Goal: Task Accomplishment & Management: Complete application form

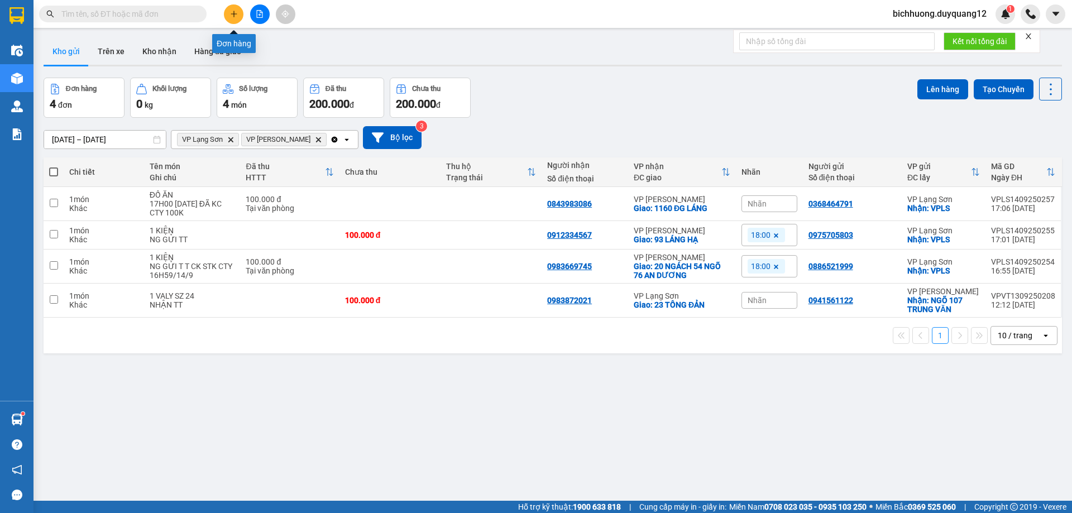
click at [231, 17] on icon "plus" at bounding box center [234, 14] width 8 height 8
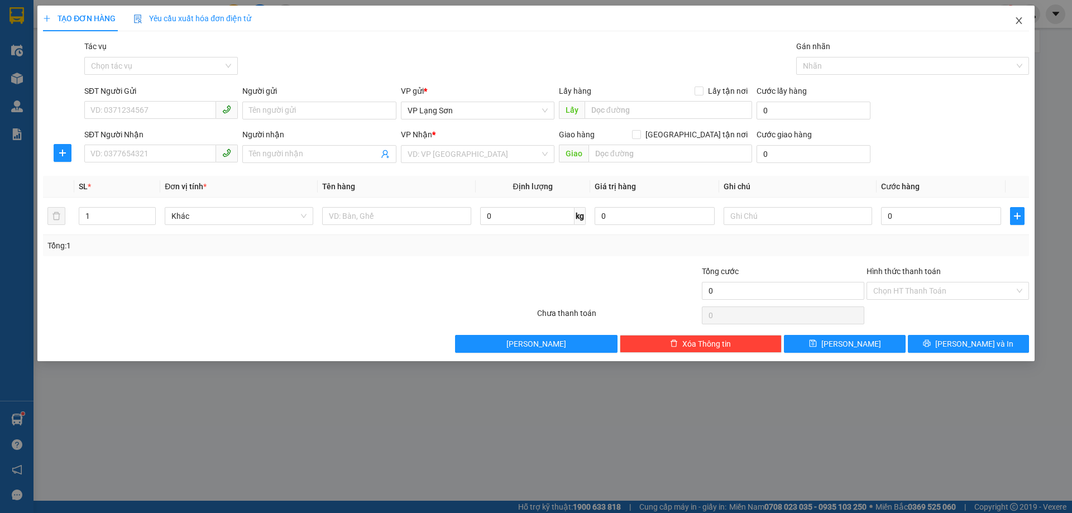
click at [1018, 23] on icon "close" at bounding box center [1019, 20] width 6 height 7
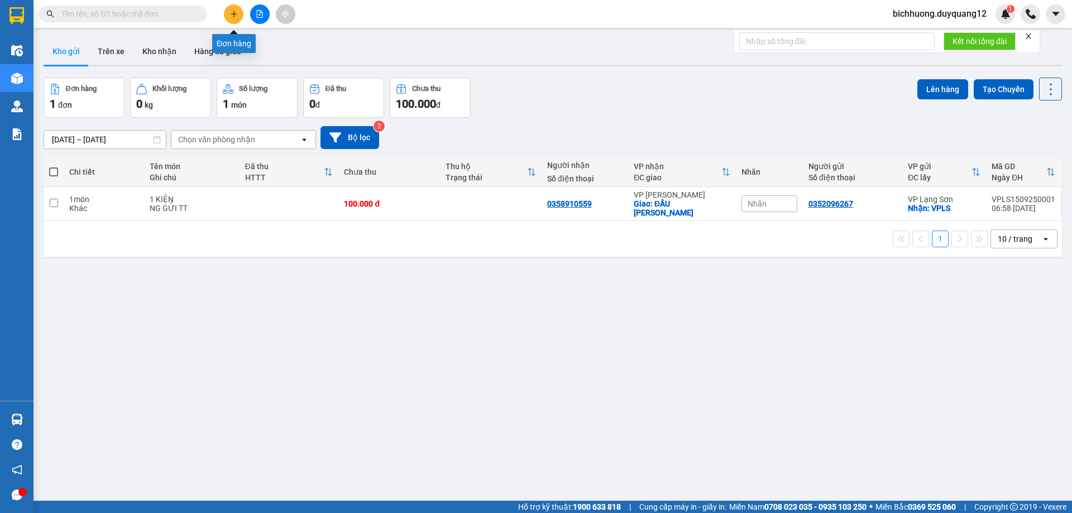
click at [230, 15] on icon "plus" at bounding box center [234, 14] width 8 height 8
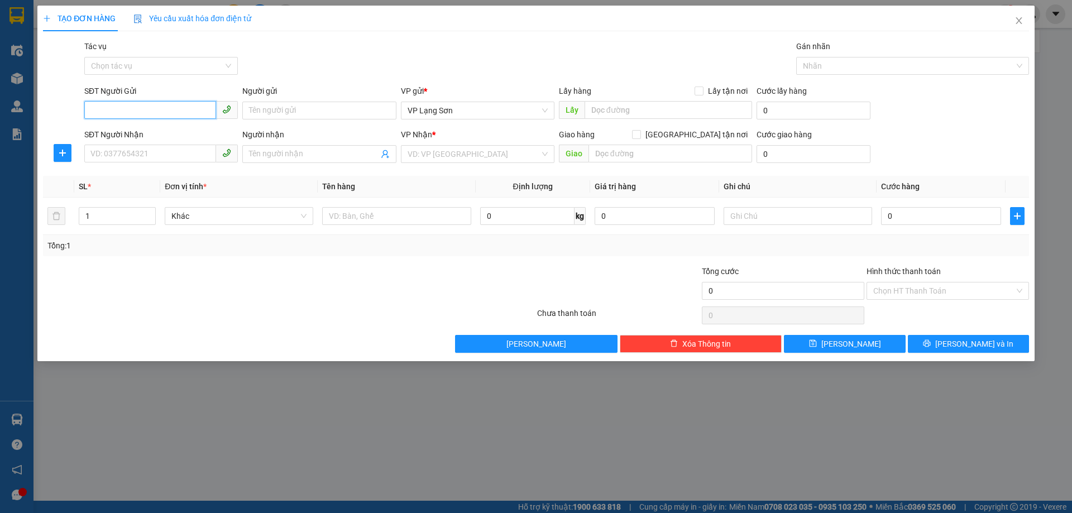
click at [149, 112] on input "SĐT Người Gửi" at bounding box center [150, 110] width 132 height 18
click at [1018, 18] on icon "close" at bounding box center [1019, 20] width 9 height 9
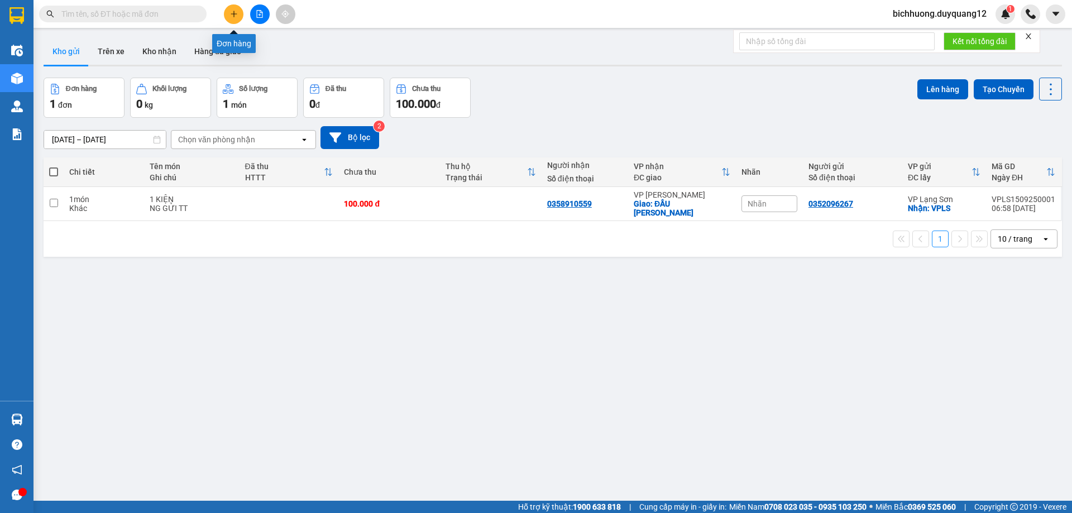
click at [229, 13] on button at bounding box center [234, 14] width 20 height 20
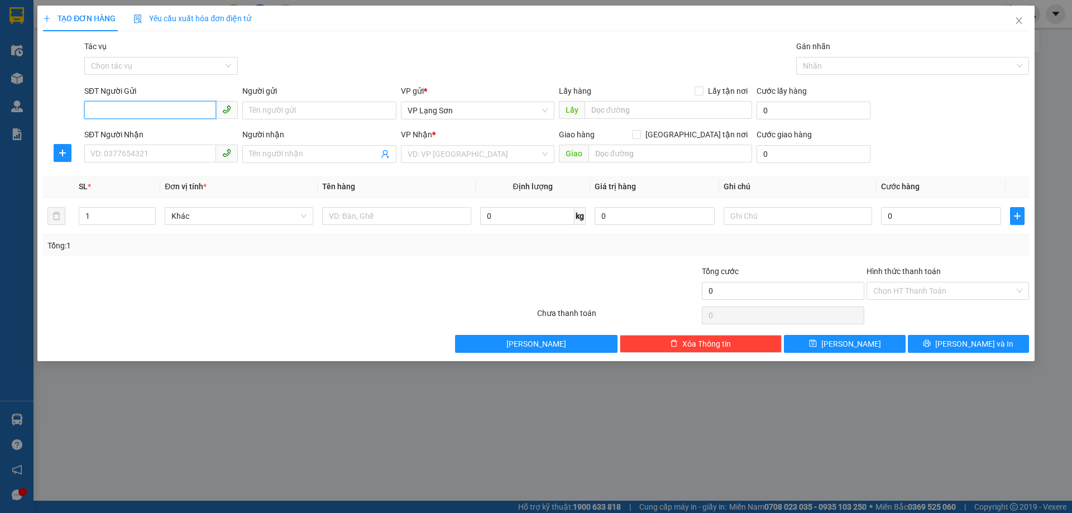
click at [198, 108] on input "SĐT Người Gửi" at bounding box center [150, 110] width 132 height 18
type input "0936836689"
click at [179, 128] on div "0936836689 - [PERSON_NAME]" at bounding box center [161, 133] width 140 height 12
type input "[PERSON_NAME]"
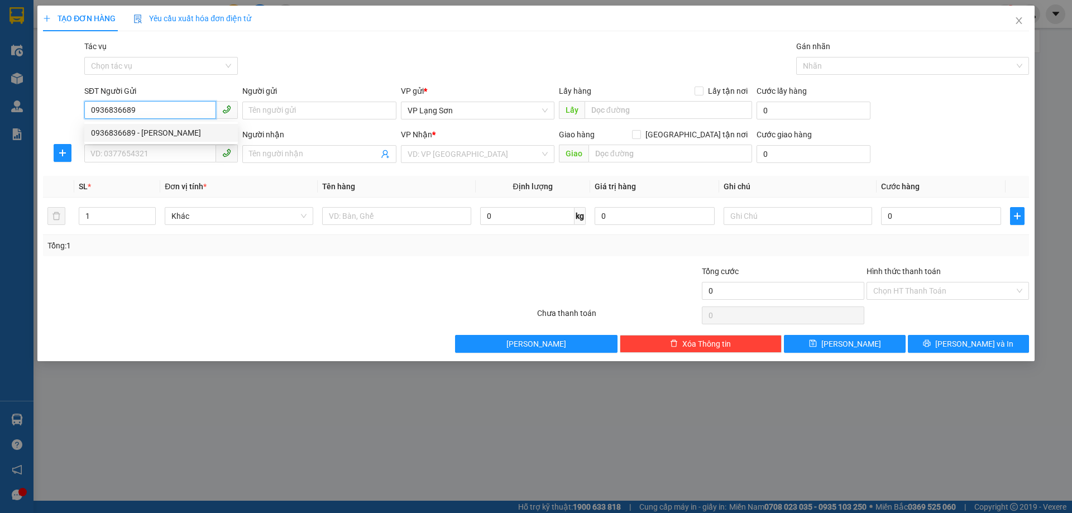
checkbox input "true"
type input "VPLS"
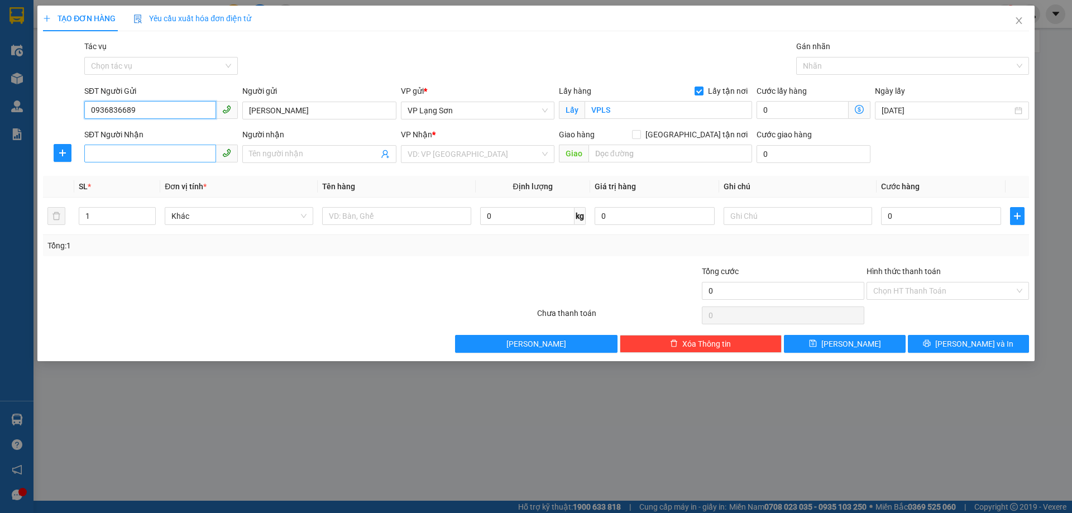
type input "0936836689"
click at [145, 156] on input "SĐT Người Nhận" at bounding box center [150, 154] width 132 height 18
drag, startPoint x: 149, startPoint y: 109, endPoint x: 3, endPoint y: 95, distance: 145.8
click at [3, 95] on div "TẠO ĐƠN HÀNG Yêu cầu xuất hóa đơn điện tử Transit Pickup Surcharge Ids Transit …" at bounding box center [536, 256] width 1072 height 513
click at [141, 109] on input "SĐT Người Gửi" at bounding box center [150, 110] width 132 height 18
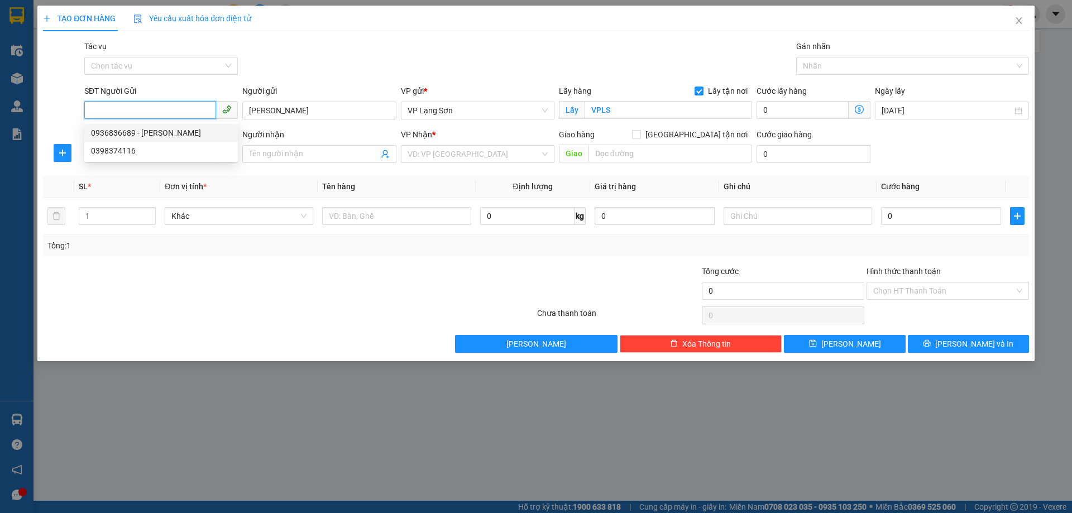
paste input "0936836689"
type input "0936836689"
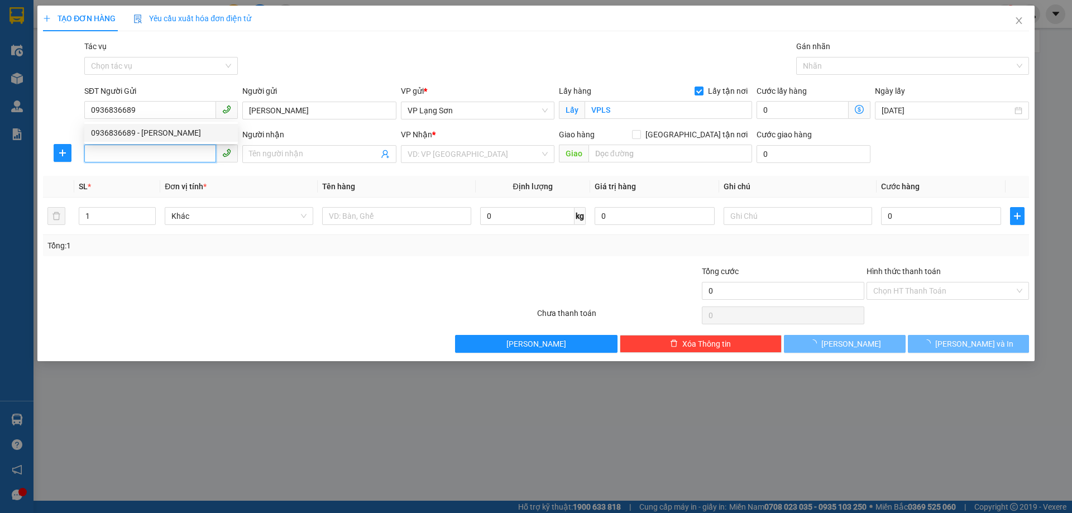
click at [164, 157] on input "SĐT Người Nhận" at bounding box center [150, 154] width 132 height 18
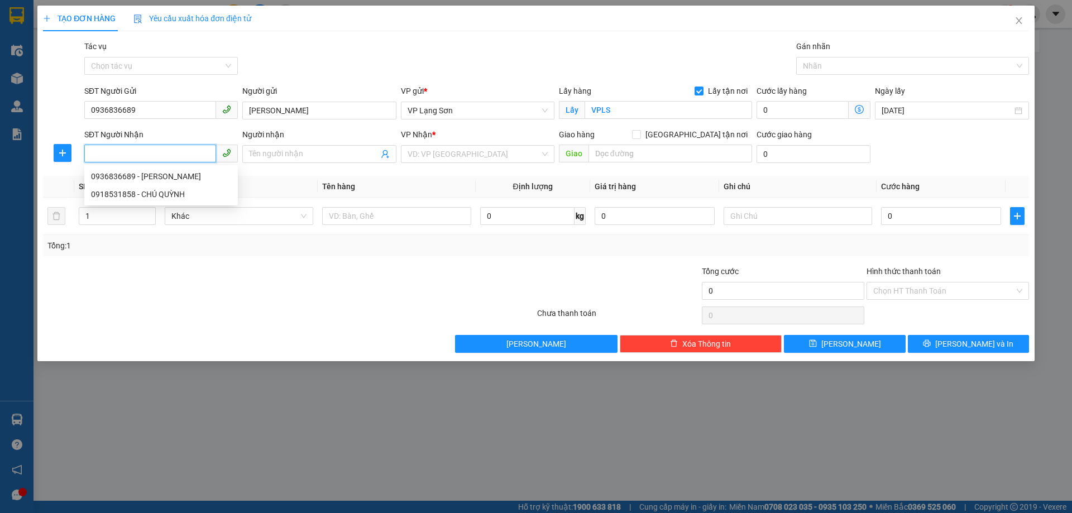
paste input "0936836689"
type input "0936836689"
click at [157, 174] on div "0936836689 - [PERSON_NAME]" at bounding box center [161, 176] width 140 height 12
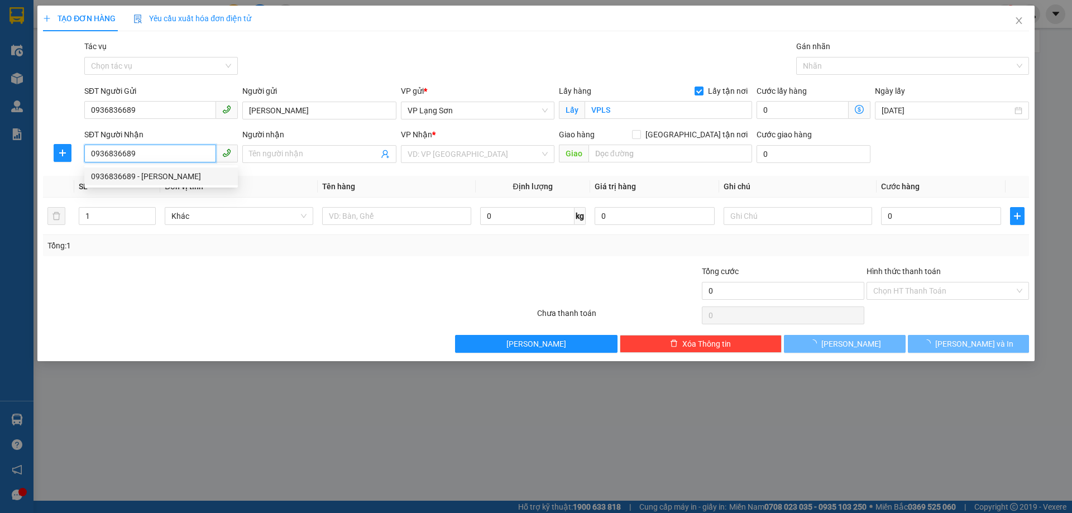
type input "[PERSON_NAME]"
checkbox input "true"
type input "2 HOA SỮA 10"
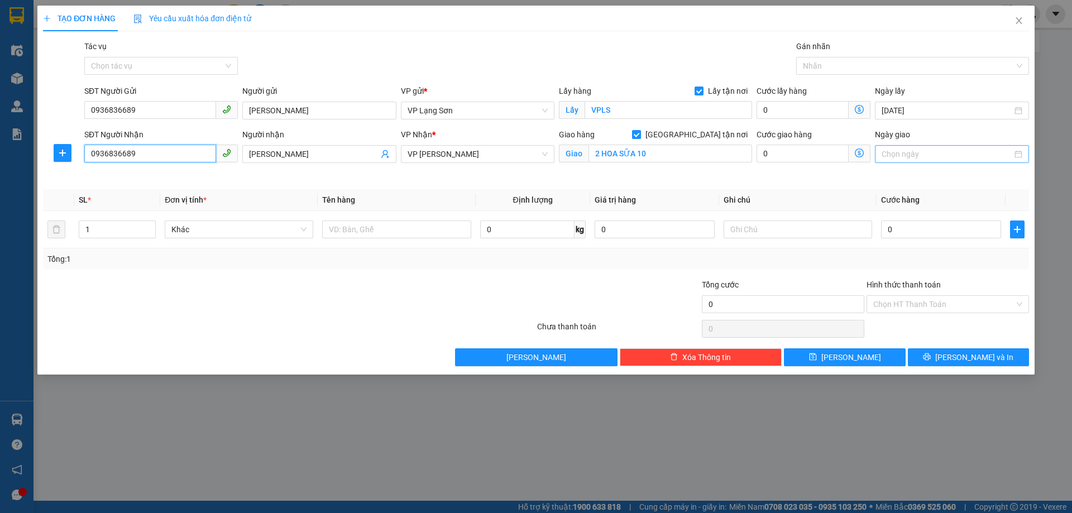
type input "0936836689"
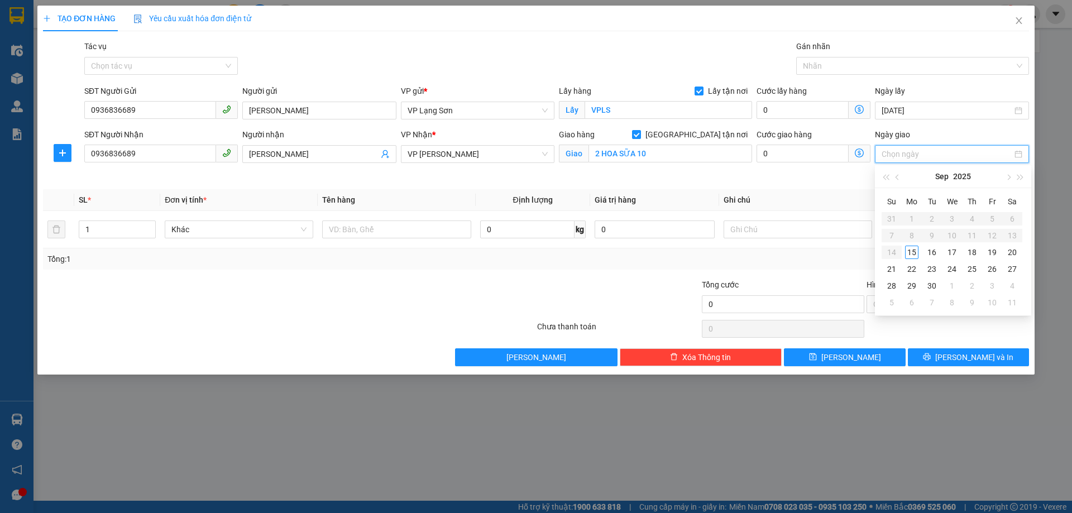
click at [920, 149] on input "Ngày giao" at bounding box center [947, 154] width 130 height 12
type input "[DATE]"
click at [913, 251] on div "15" at bounding box center [911, 252] width 13 height 13
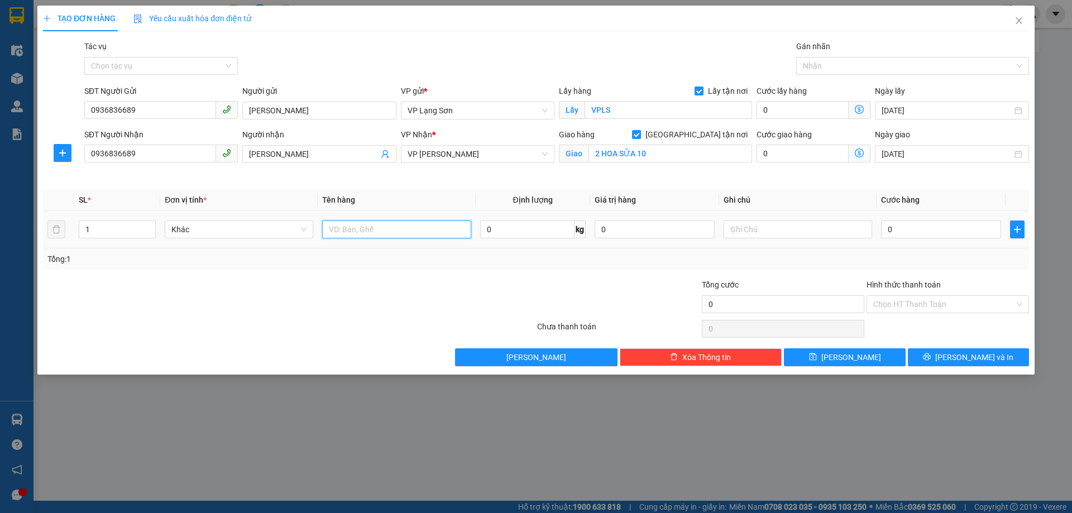
drag, startPoint x: 428, startPoint y: 232, endPoint x: 428, endPoint y: 221, distance: 11.2
click at [428, 224] on input "text" at bounding box center [396, 230] width 149 height 18
type input "VỊT QUAY"
click at [647, 155] on input "2 HOA SỮA 10" at bounding box center [671, 154] width 164 height 18
type input "VPHN"
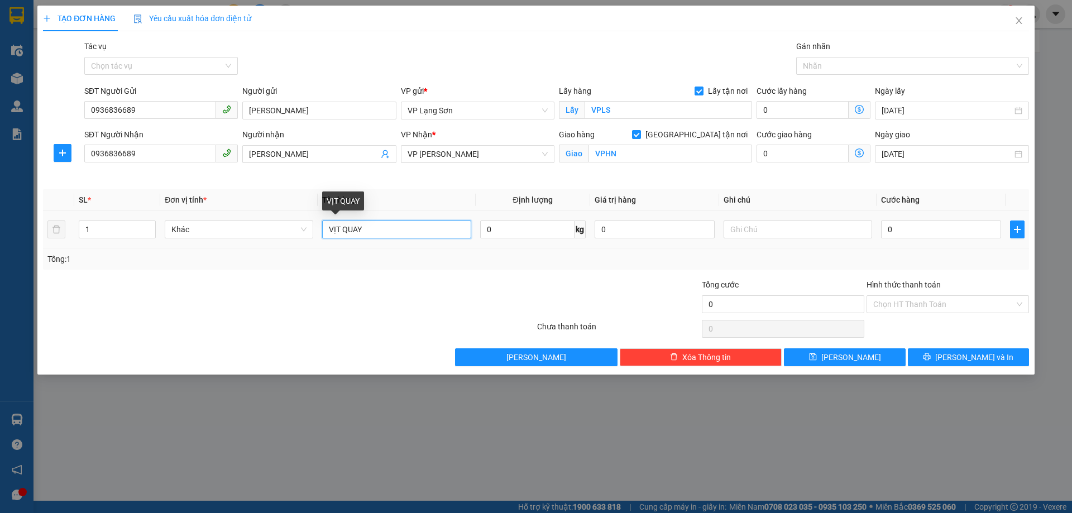
drag, startPoint x: 393, startPoint y: 228, endPoint x: 135, endPoint y: 200, distance: 258.9
click at [148, 206] on table "SL * Đơn vị tính * Tên hàng Định lượng Giá trị hàng Ghi chú Cước hàng 1 Khác VỊ…" at bounding box center [536, 218] width 986 height 59
type input "D"
type input "ĐỒ [DEMOGRAPHIC_DATA]"
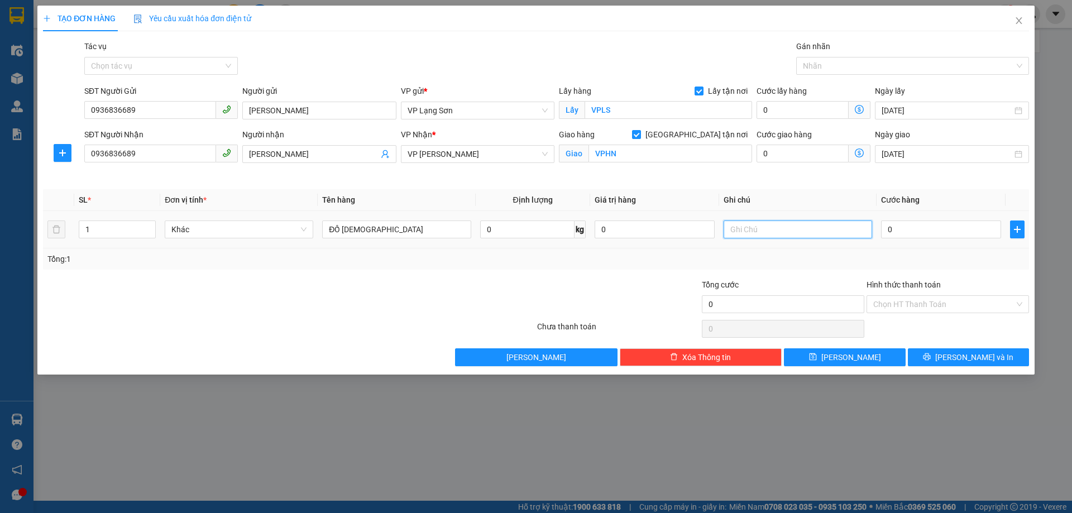
drag, startPoint x: 763, startPoint y: 237, endPoint x: 774, endPoint y: 233, distance: 11.8
click at [766, 235] on input "text" at bounding box center [798, 230] width 149 height 18
click at [911, 234] on input "0" at bounding box center [941, 230] width 120 height 18
type input "1"
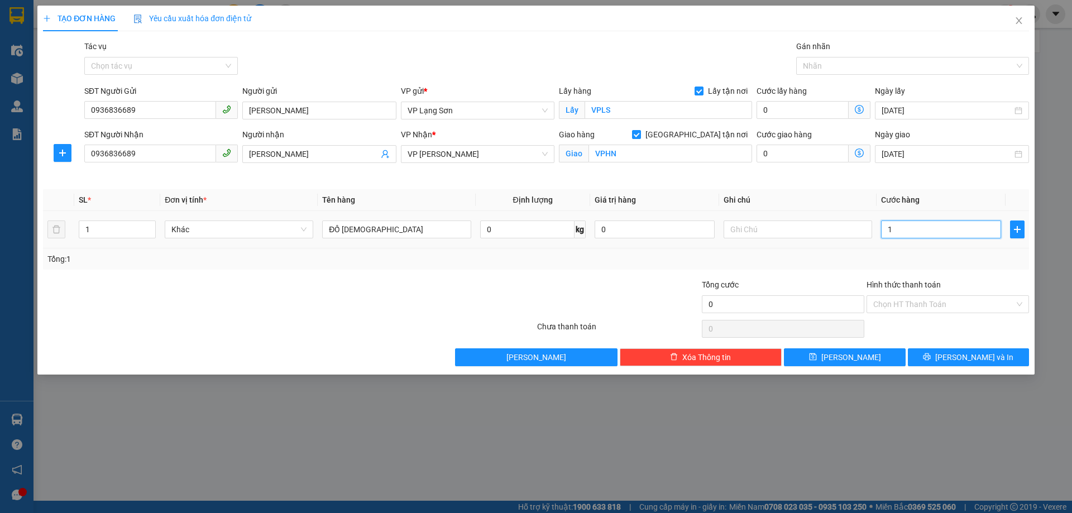
type input "1"
type input "1.000"
click at [878, 245] on td "1.000" at bounding box center [941, 229] width 129 height 37
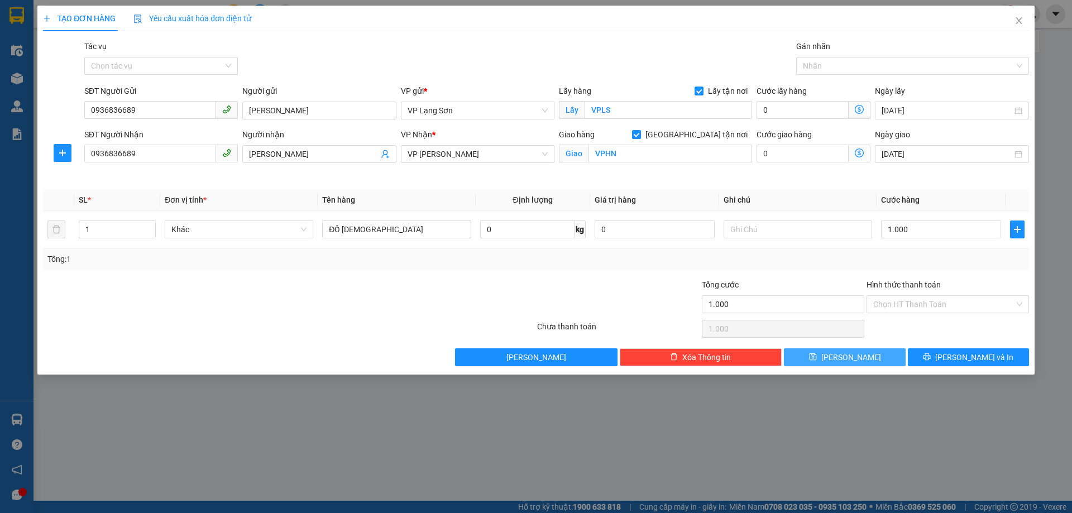
click at [862, 353] on button "[PERSON_NAME]" at bounding box center [844, 357] width 121 height 18
checkbox input "false"
type input "0"
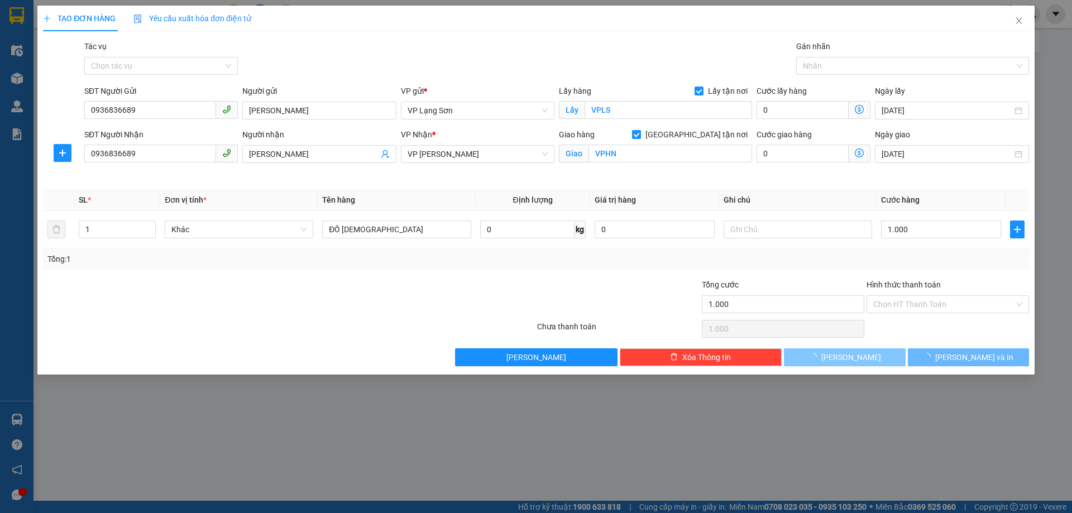
type input "0"
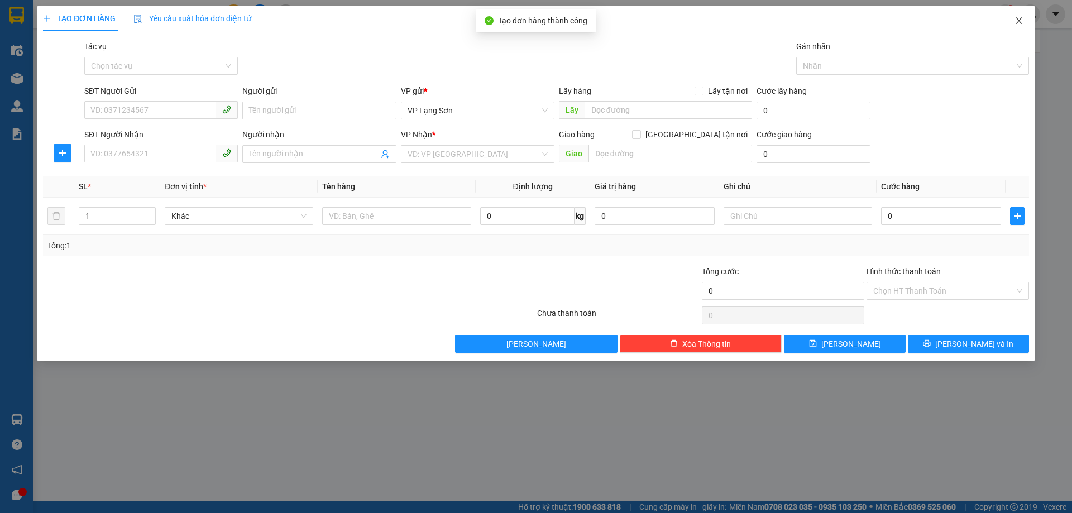
click at [1016, 23] on icon "close" at bounding box center [1019, 20] width 9 height 9
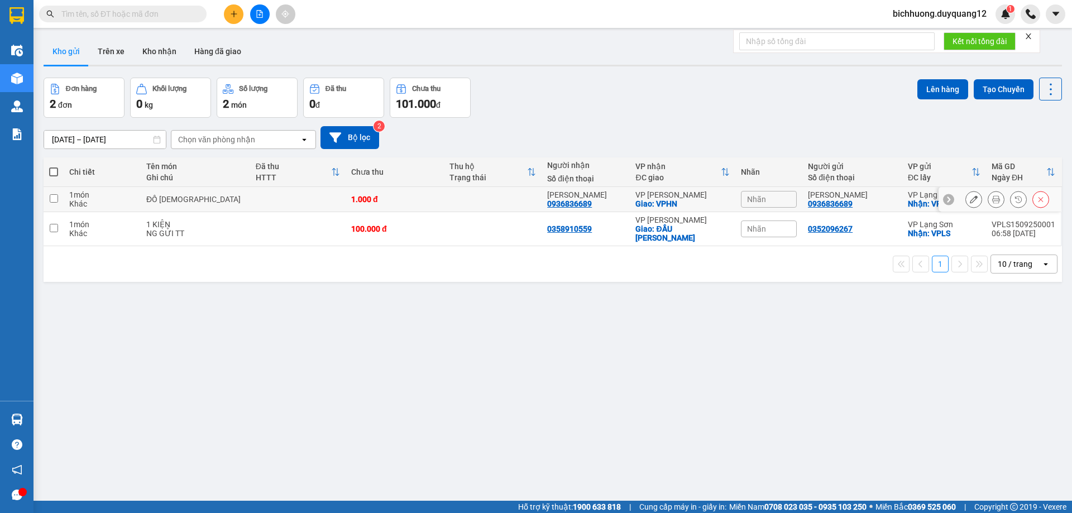
click at [53, 197] on input "checkbox" at bounding box center [54, 198] width 8 height 8
checkbox input "true"
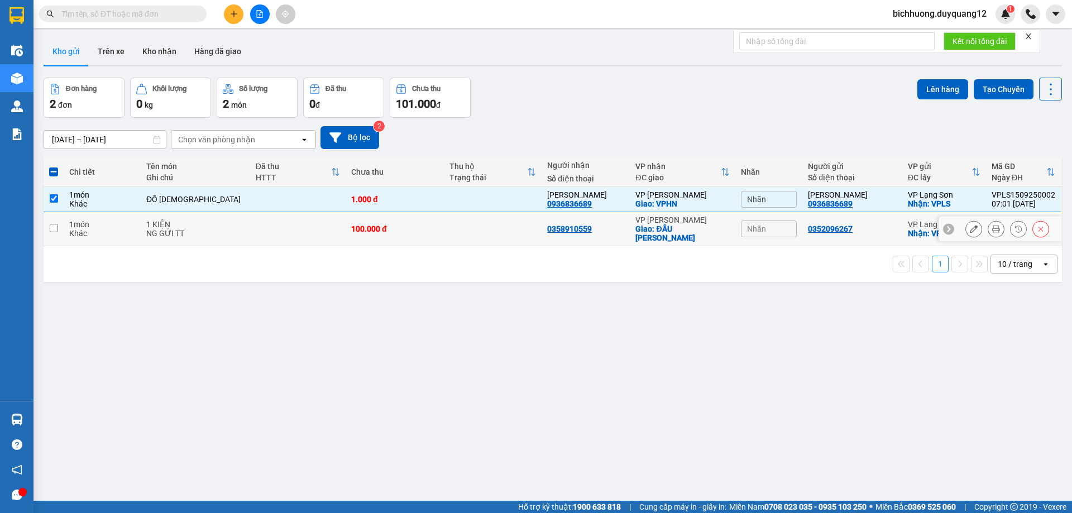
click at [53, 229] on input "checkbox" at bounding box center [54, 228] width 8 height 8
checkbox input "true"
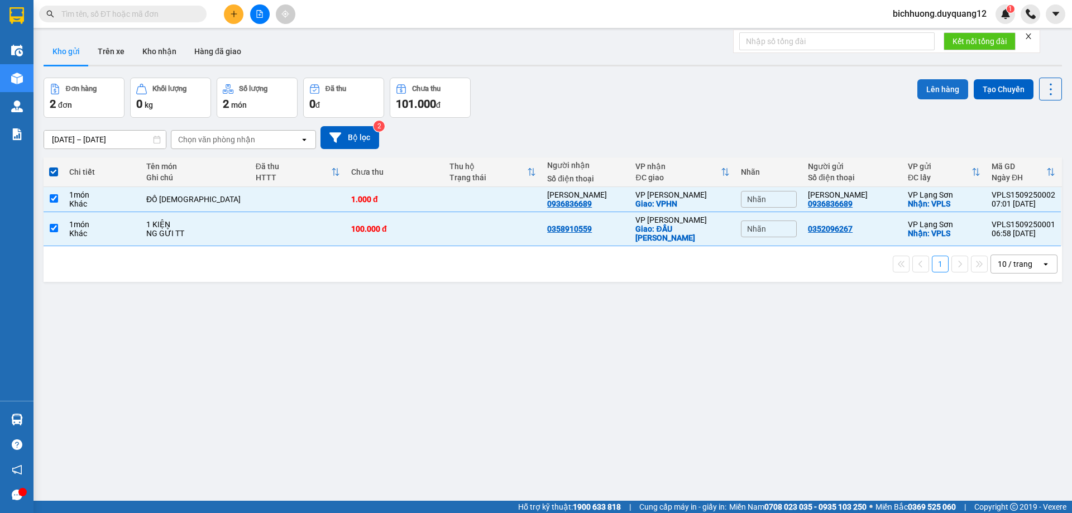
click at [936, 87] on button "Lên hàng" at bounding box center [942, 89] width 51 height 20
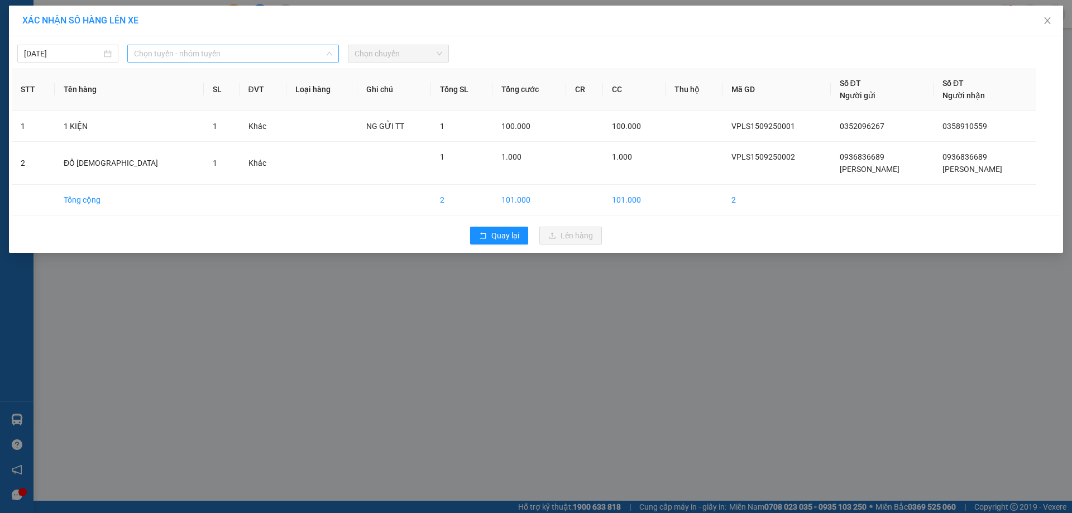
click at [281, 51] on span "Chọn tuyến - nhóm tuyến" at bounding box center [233, 53] width 198 height 17
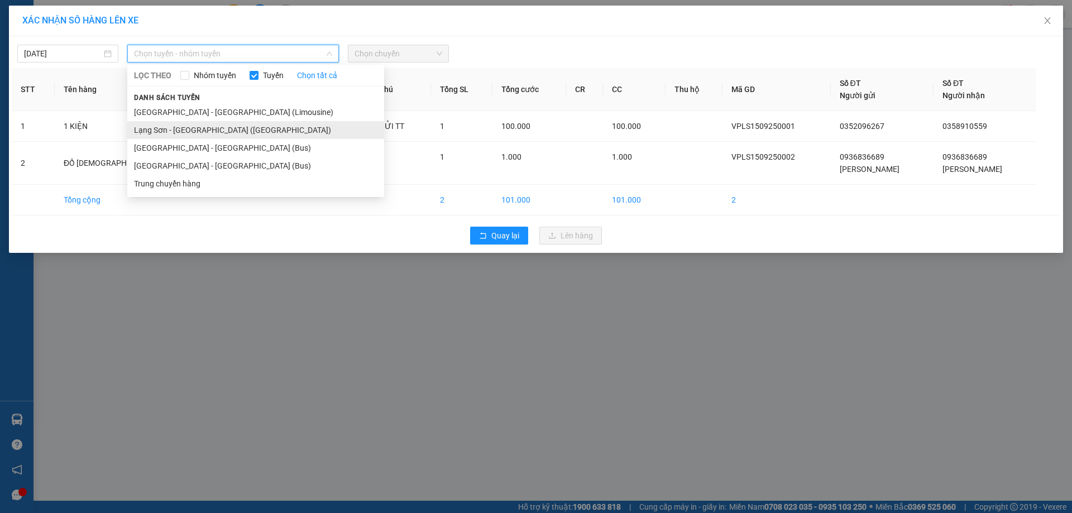
click at [243, 127] on li "Lạng Sơn - [GEOGRAPHIC_DATA] ([GEOGRAPHIC_DATA])" at bounding box center [255, 130] width 257 height 18
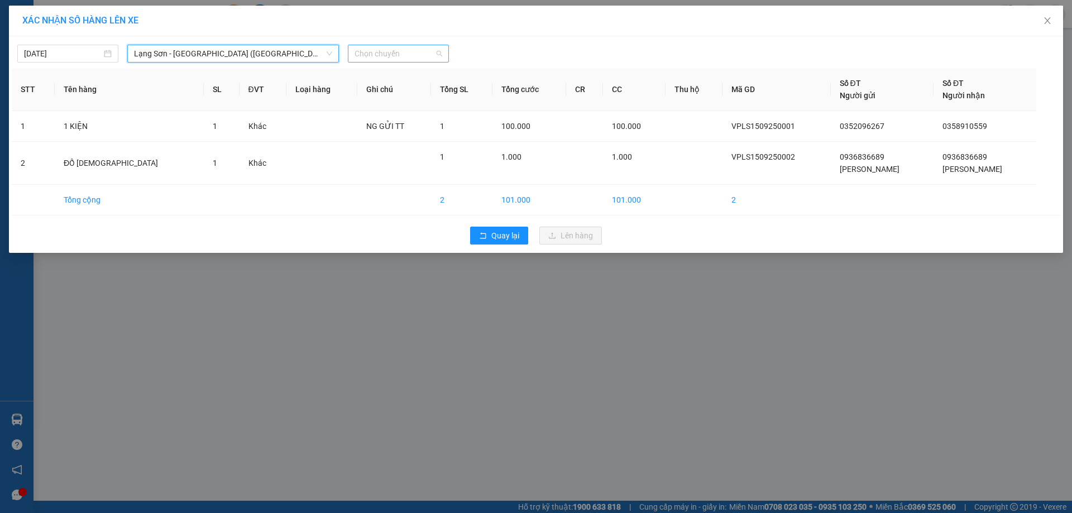
click at [402, 53] on span "Chọn chuyến" at bounding box center [399, 53] width 88 height 17
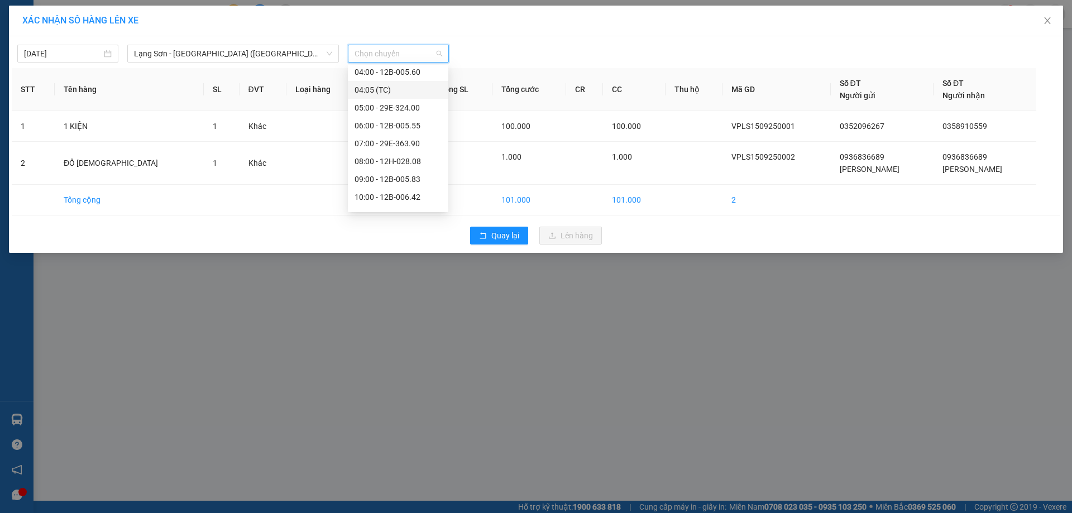
scroll to position [25, 0]
click at [388, 159] on div "08:00 - 12H-028.08" at bounding box center [398, 158] width 87 height 12
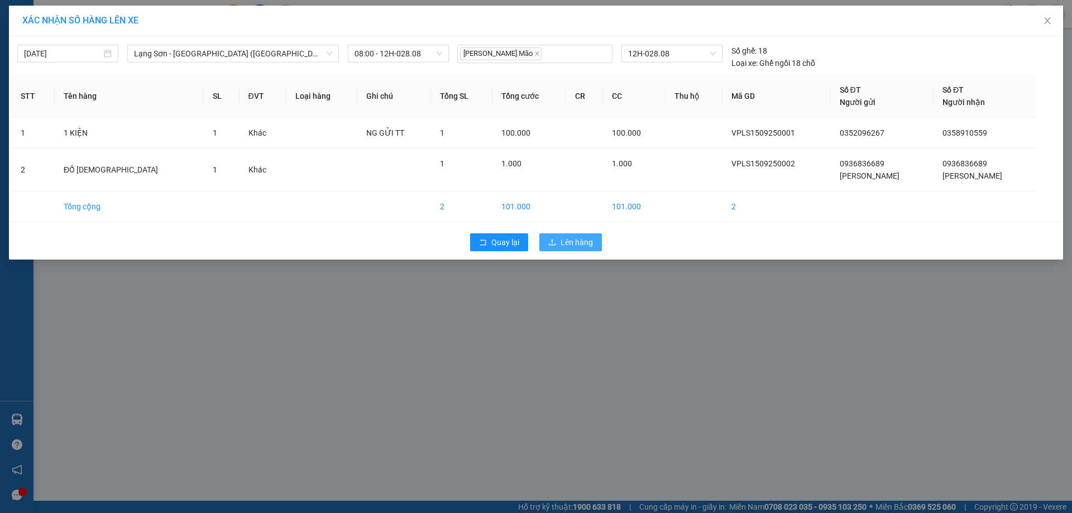
click at [580, 242] on span "Lên hàng" at bounding box center [577, 242] width 32 height 12
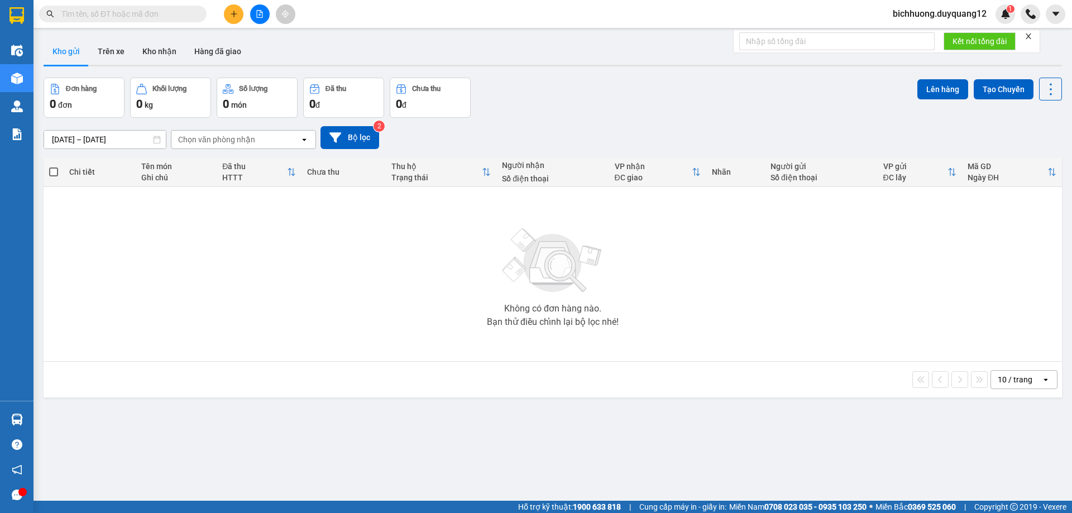
click at [527, 49] on div "Kho gửi Trên xe Kho nhận Hàng đã giao" at bounding box center [553, 53] width 1018 height 30
click at [231, 20] on button at bounding box center [234, 14] width 20 height 20
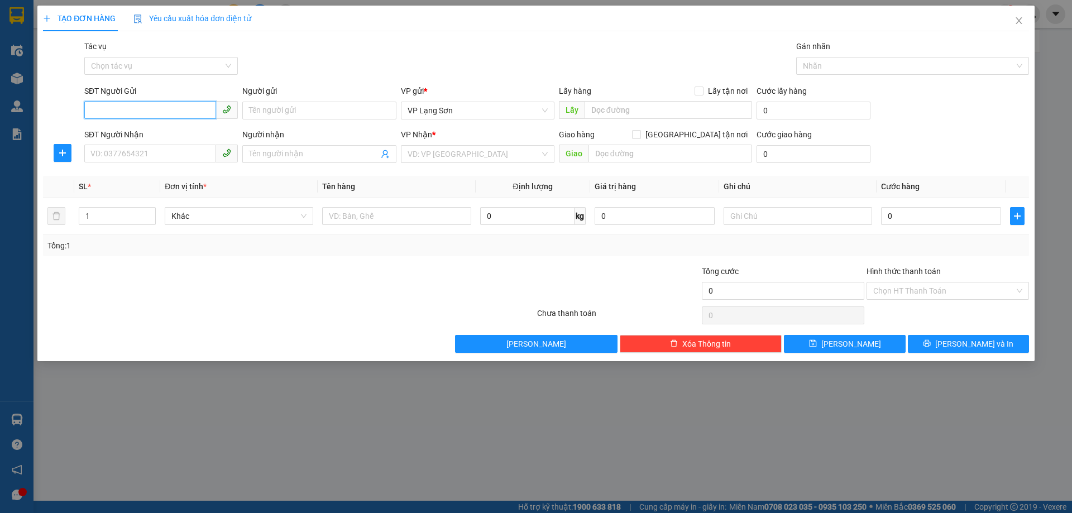
click at [131, 107] on input "SĐT Người Gửi" at bounding box center [150, 110] width 132 height 18
click at [172, 112] on input "0912110889" at bounding box center [150, 110] width 132 height 18
type input "0912110889"
click at [702, 93] on input "Lấy tận nơi" at bounding box center [699, 91] width 8 height 8
checkbox input "true"
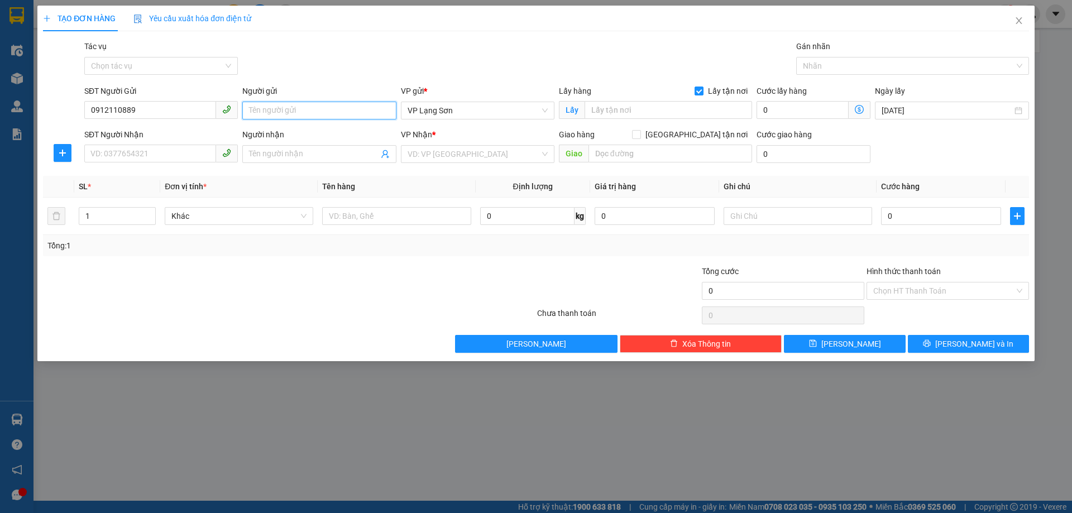
click at [288, 108] on input "Người gửi" at bounding box center [319, 111] width 154 height 18
type input "A"
click at [652, 102] on input "text" at bounding box center [669, 110] width 168 height 18
type input "VPLS"
click at [116, 160] on input "SĐT Người Nhận" at bounding box center [150, 154] width 132 height 18
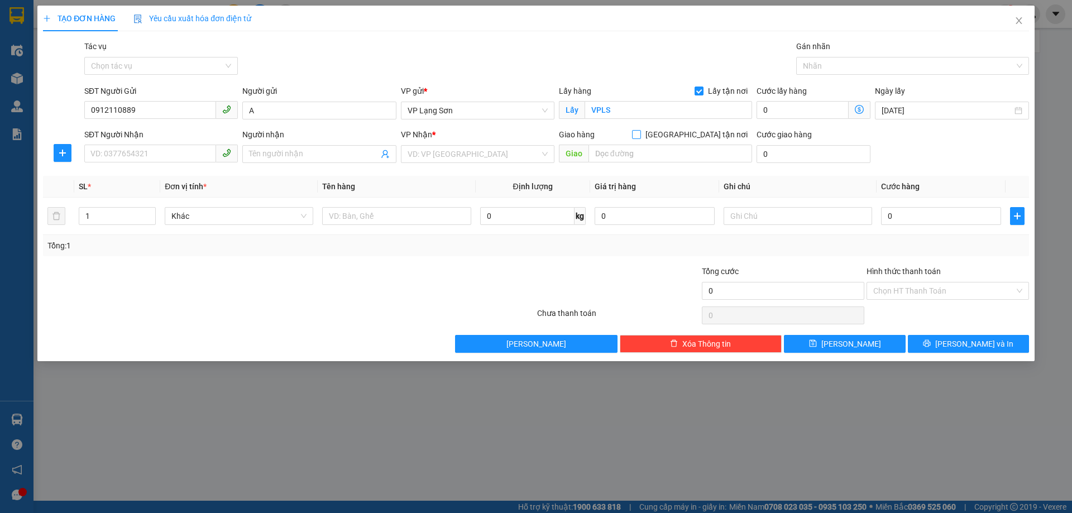
click at [640, 135] on input "[GEOGRAPHIC_DATA] tận nơi" at bounding box center [636, 134] width 8 height 8
checkbox input "true"
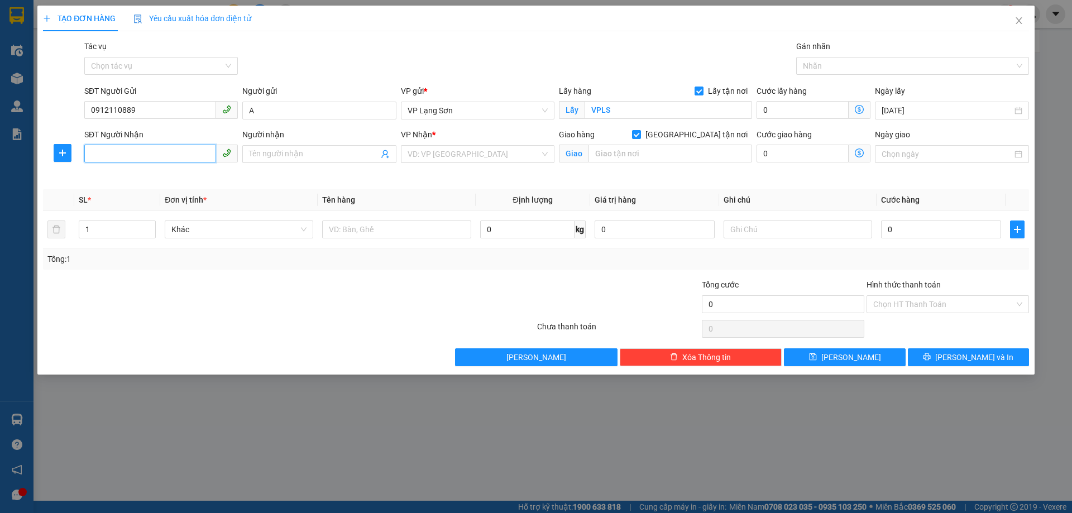
click at [135, 156] on input "SĐT Người Nhận" at bounding box center [150, 154] width 132 height 18
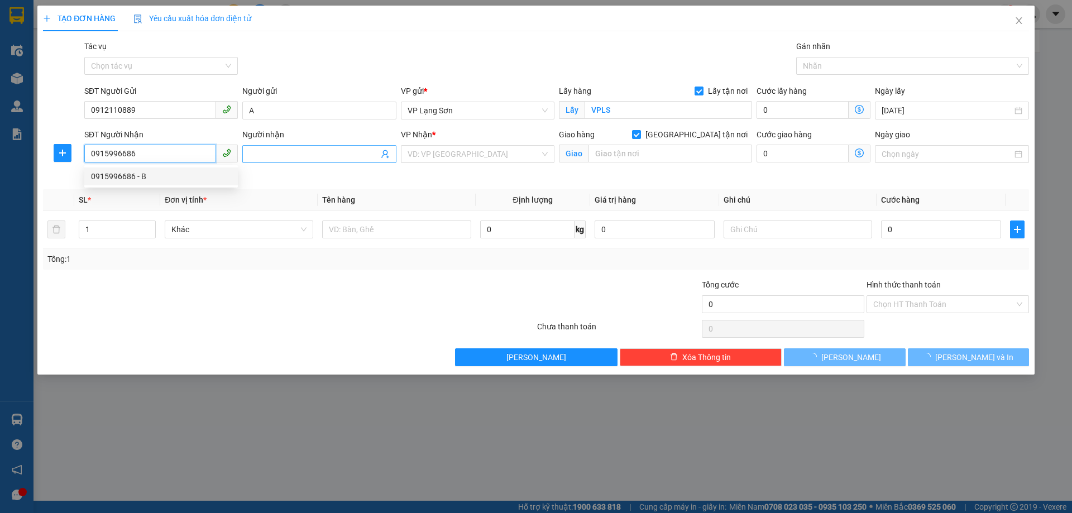
type input "0915996686"
click at [324, 154] on input "Người nhận" at bounding box center [313, 154] width 129 height 12
click at [141, 159] on input "0915996686" at bounding box center [150, 154] width 132 height 18
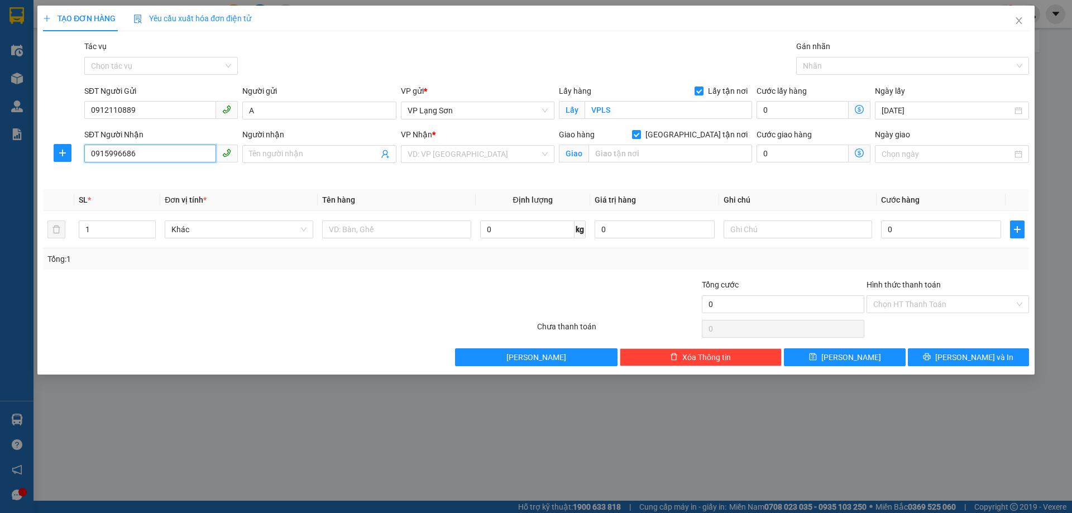
click at [141, 159] on input "0915996686" at bounding box center [150, 154] width 132 height 18
click at [152, 179] on div "0915996686 - B" at bounding box center [161, 176] width 140 height 12
type input "B"
type input "KHU NGOẠI GIAO ĐOÀN"
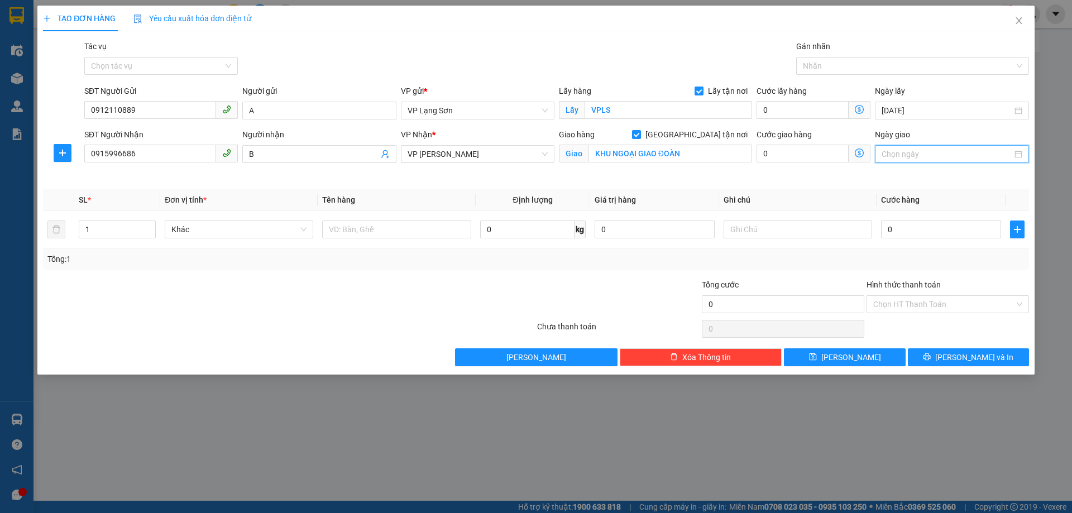
click at [922, 157] on input "Ngày giao" at bounding box center [947, 154] width 130 height 12
type input "[DATE]"
click at [907, 251] on div "15" at bounding box center [911, 252] width 13 height 13
click at [398, 229] on input "text" at bounding box center [396, 230] width 149 height 18
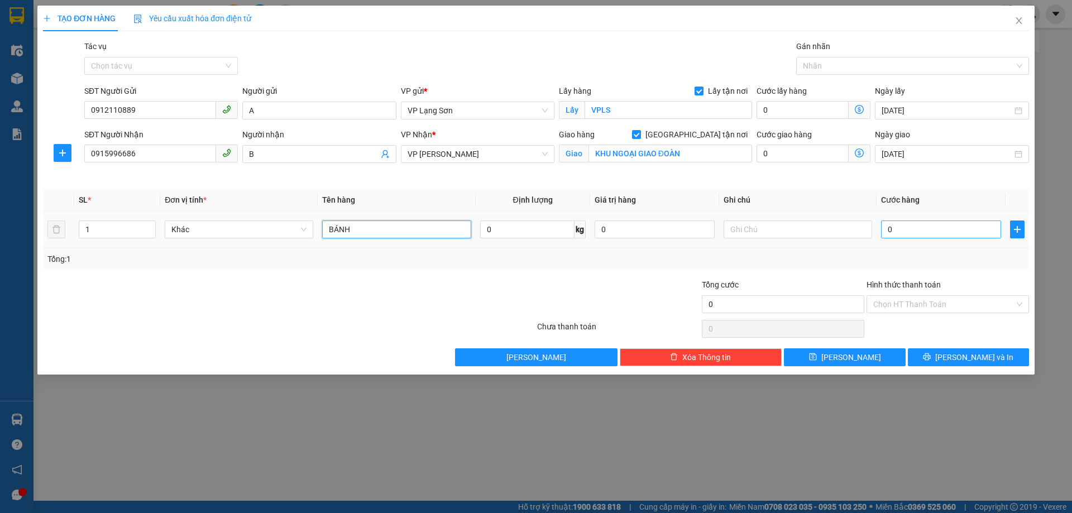
type input "BÁNH"
click at [920, 233] on input "0" at bounding box center [941, 230] width 120 height 18
type input "1"
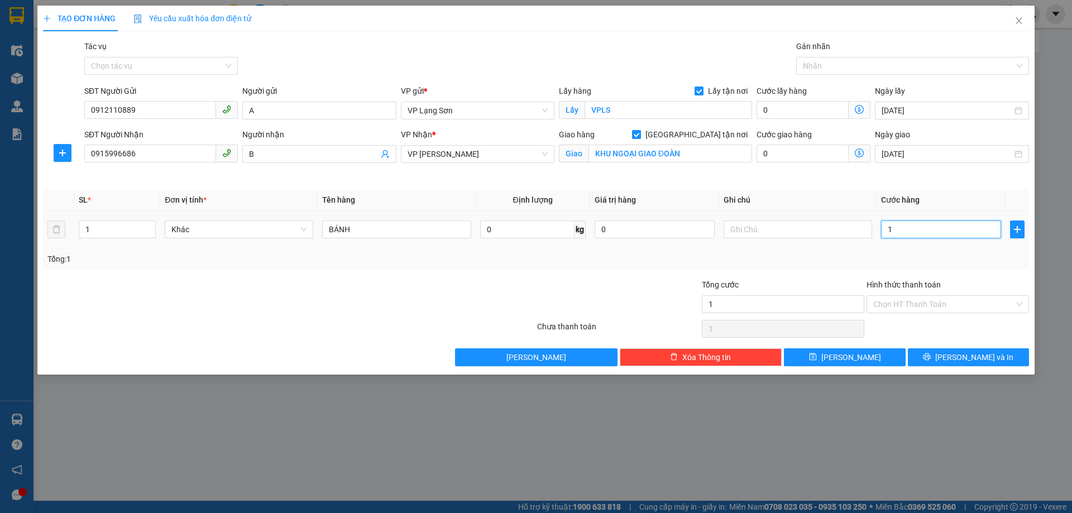
type input "10"
type input "100"
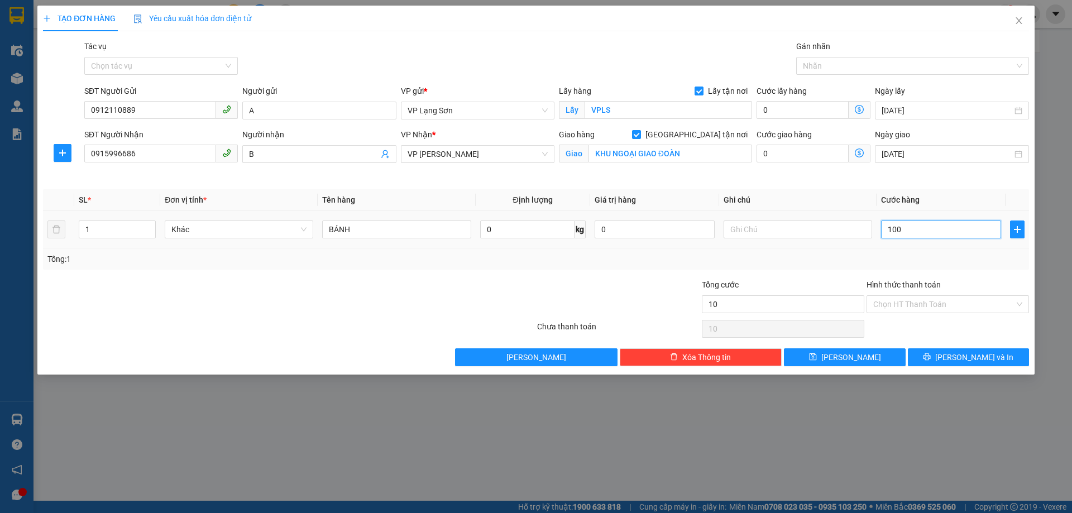
type input "100"
type input "100.000"
click at [824, 236] on input "text" at bounding box center [798, 230] width 149 height 18
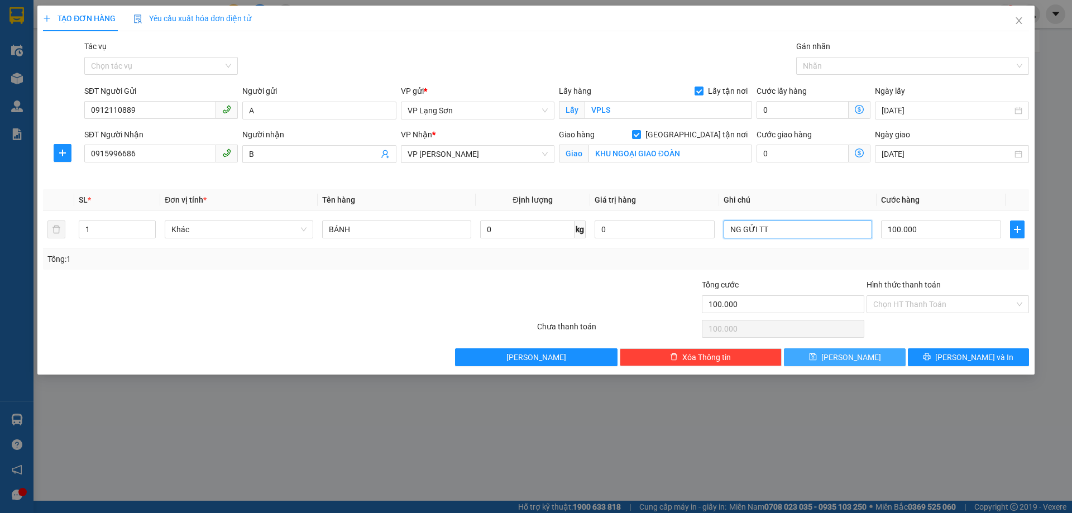
type input "NG GỬI TT"
click at [848, 359] on span "[PERSON_NAME]" at bounding box center [851, 357] width 60 height 12
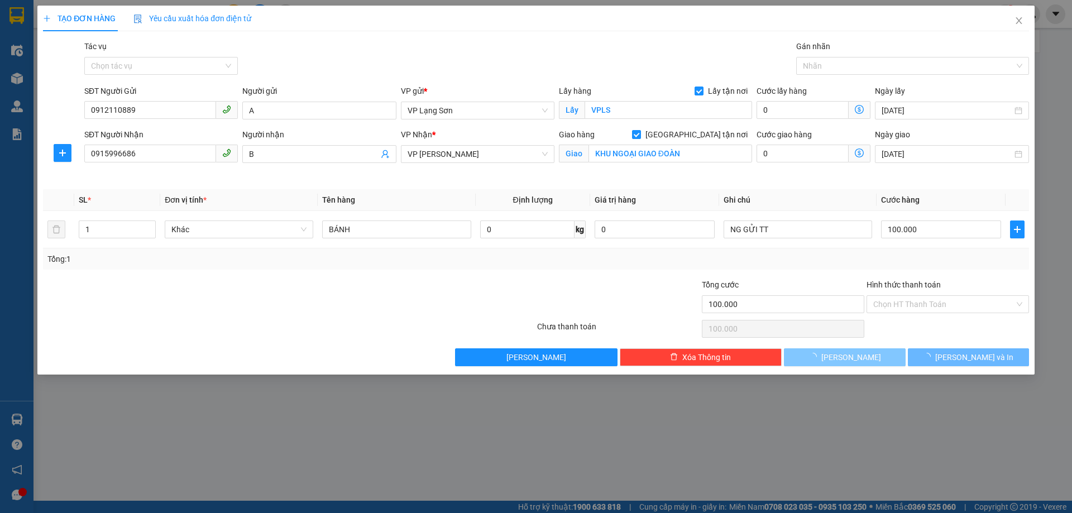
checkbox input "false"
type input "0"
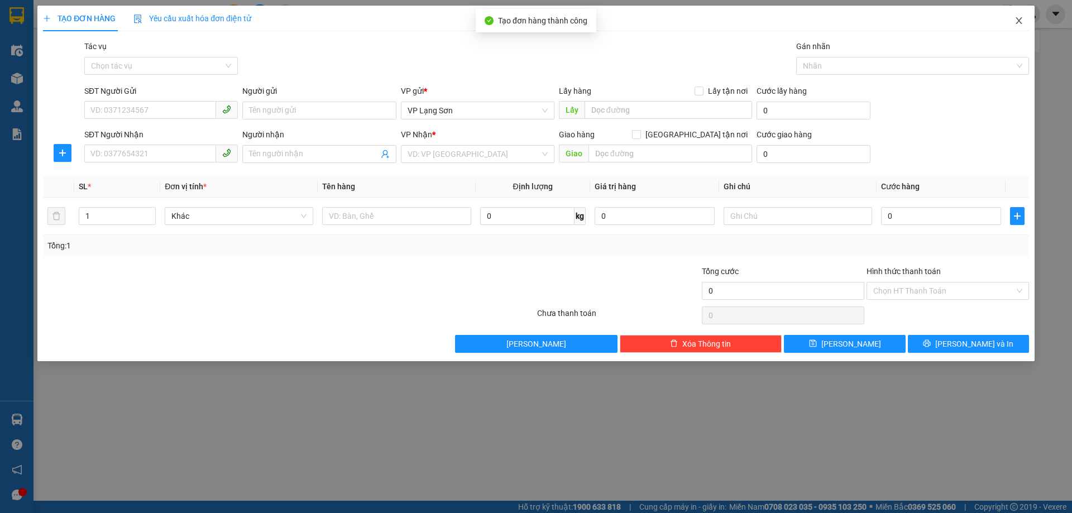
click at [1020, 22] on icon "close" at bounding box center [1019, 20] width 9 height 9
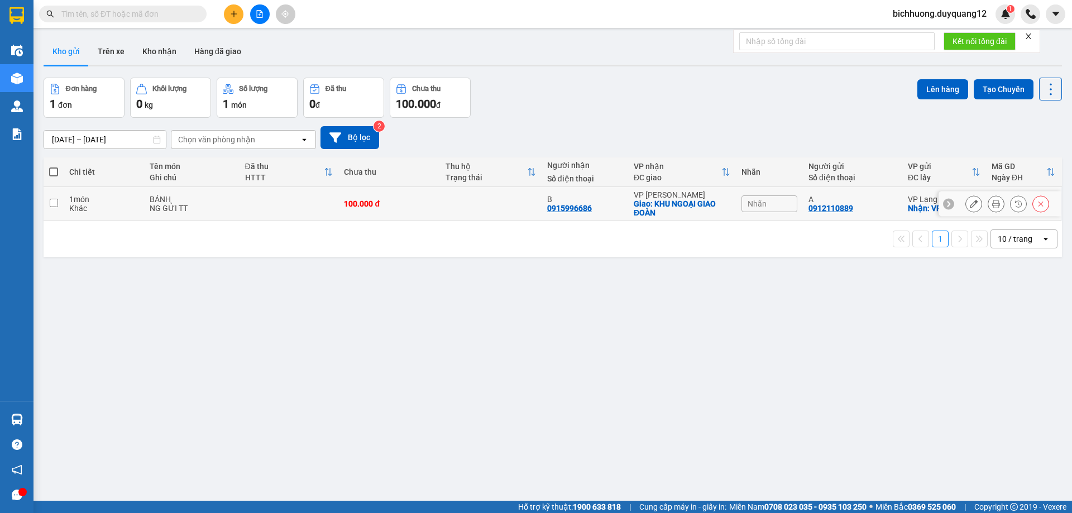
click at [51, 204] on input "checkbox" at bounding box center [54, 203] width 8 height 8
checkbox input "true"
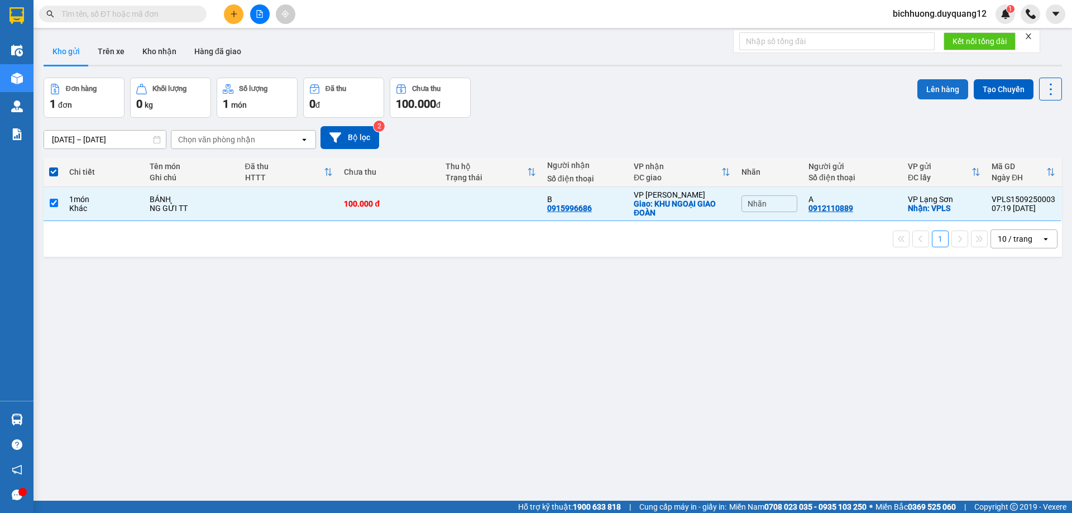
click at [928, 90] on button "Lên hàng" at bounding box center [942, 89] width 51 height 20
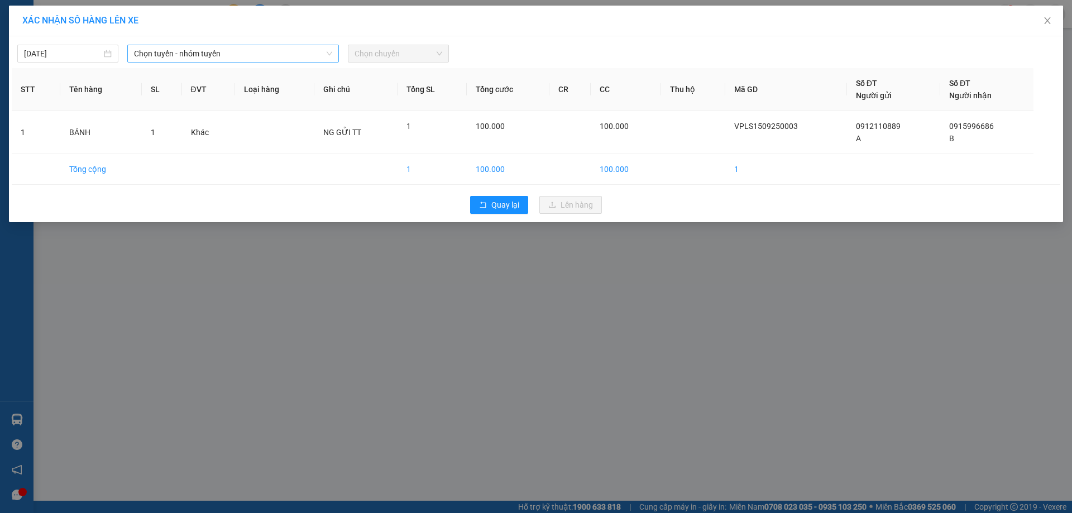
click at [243, 60] on span "Chọn tuyến - nhóm tuyến" at bounding box center [233, 53] width 198 height 17
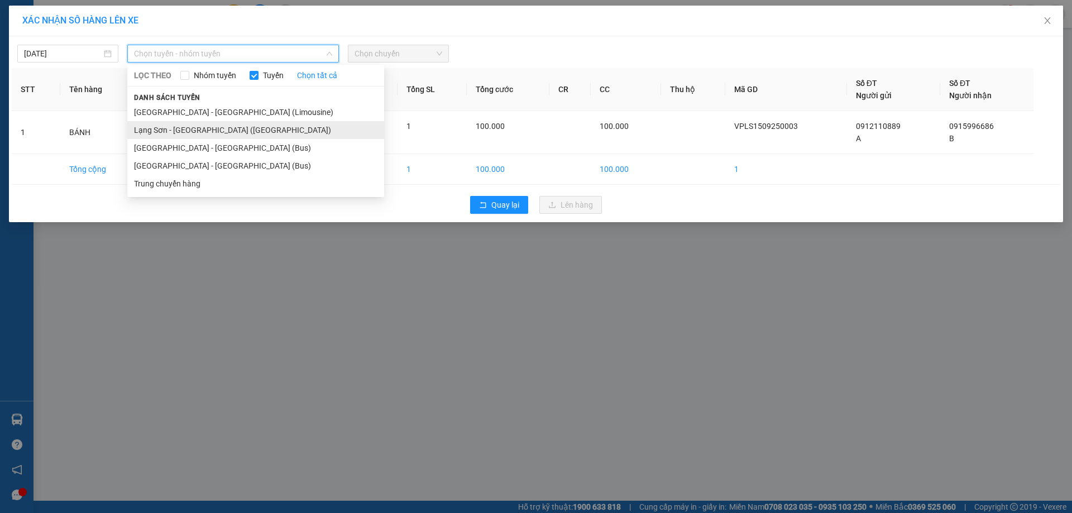
click at [217, 121] on li "Lạng Sơn - [GEOGRAPHIC_DATA] ([GEOGRAPHIC_DATA])" at bounding box center [255, 130] width 257 height 18
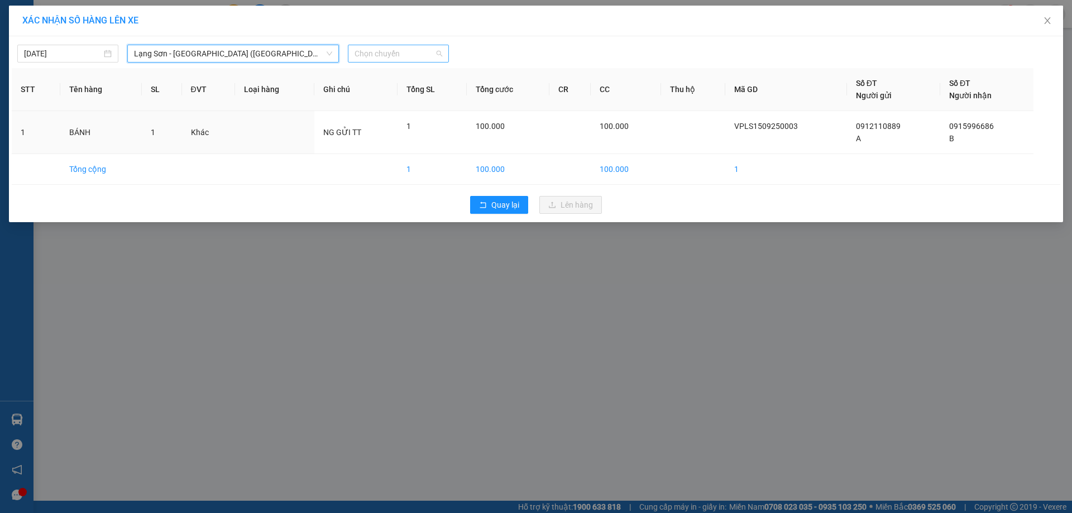
click at [415, 50] on span "Chọn chuyến" at bounding box center [399, 53] width 88 height 17
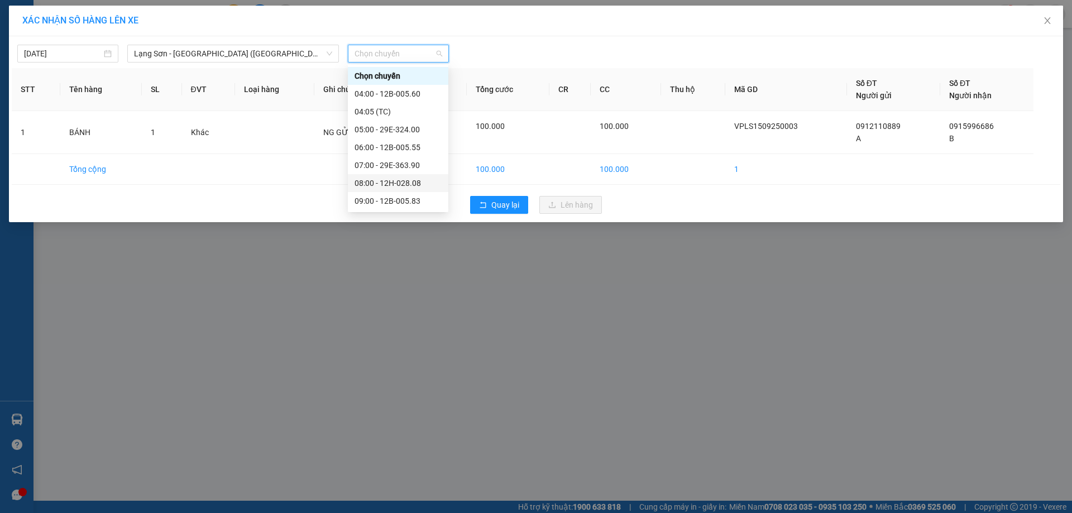
click at [417, 186] on div "08:00 - 12H-028.08" at bounding box center [398, 183] width 87 height 12
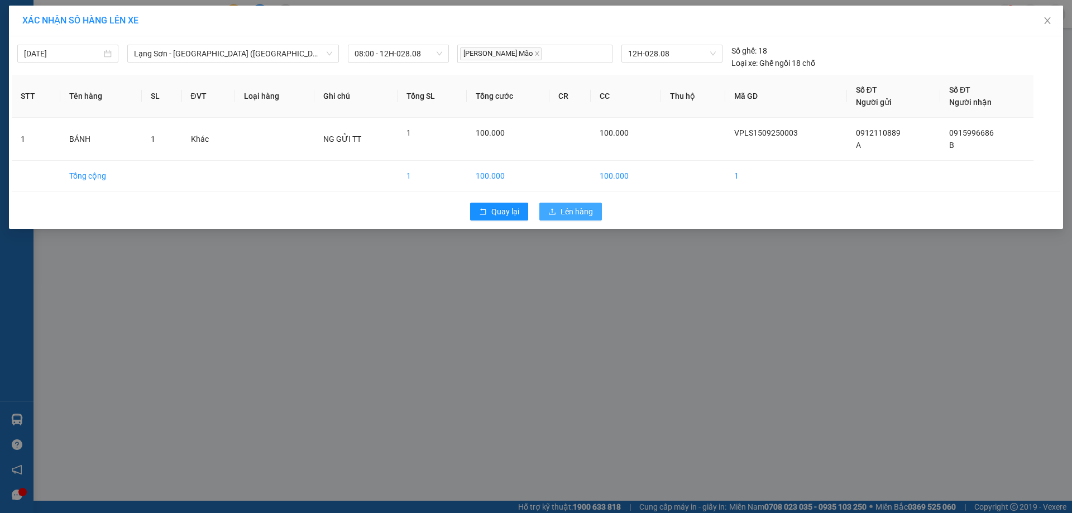
click at [578, 213] on span "Lên hàng" at bounding box center [577, 211] width 32 height 12
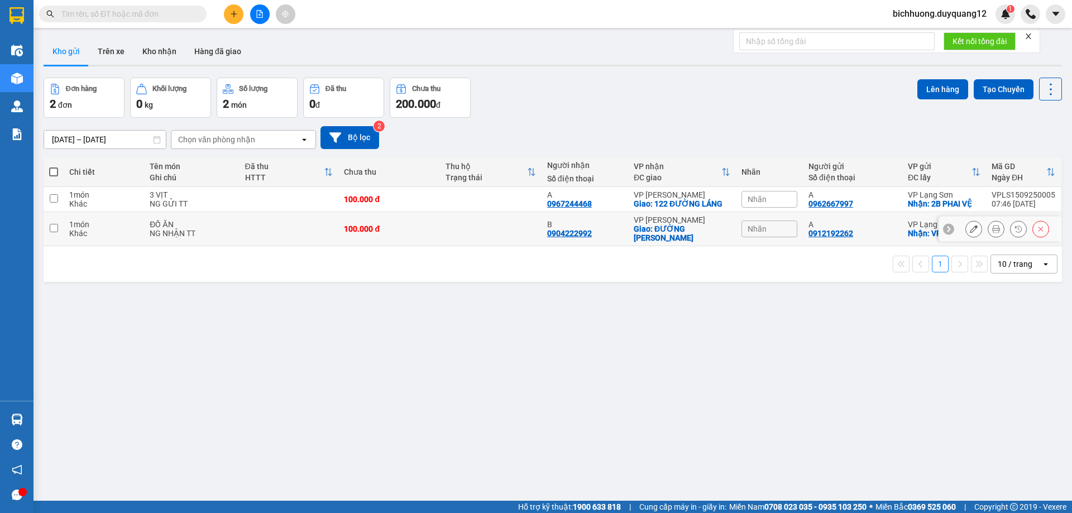
click at [56, 231] on input "checkbox" at bounding box center [54, 228] width 8 height 8
checkbox input "true"
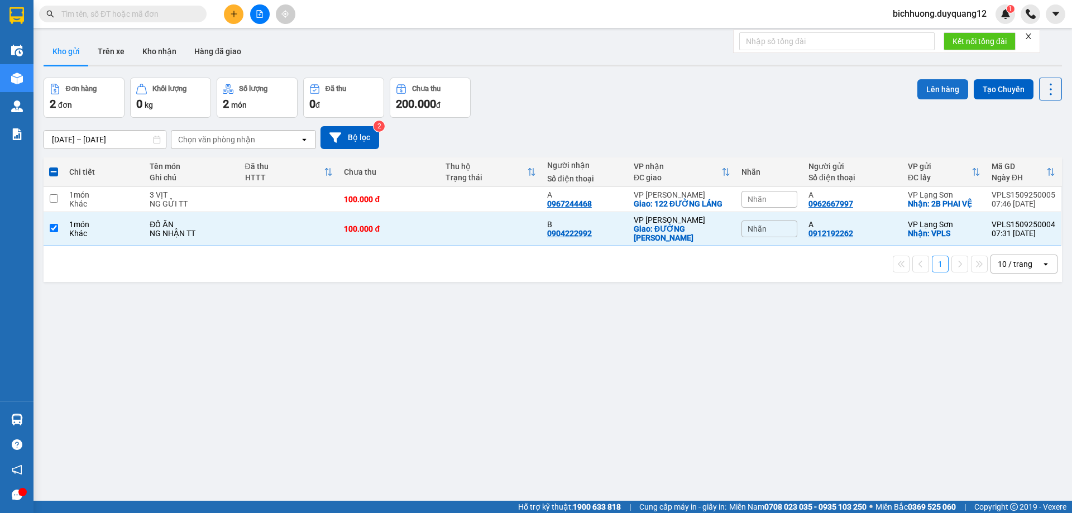
click at [930, 89] on button "Lên hàng" at bounding box center [942, 89] width 51 height 20
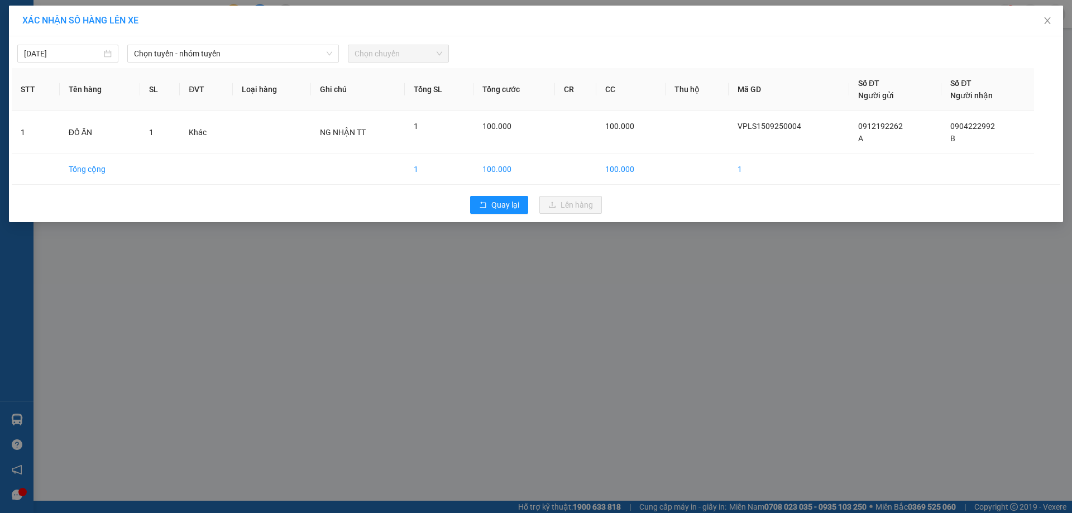
click at [284, 44] on div "[DATE] Chọn tuyến - nhóm tuyến Chọn chuyến" at bounding box center [536, 50] width 1049 height 23
click at [281, 52] on span "Chọn tuyến - nhóm tuyến" at bounding box center [233, 53] width 198 height 17
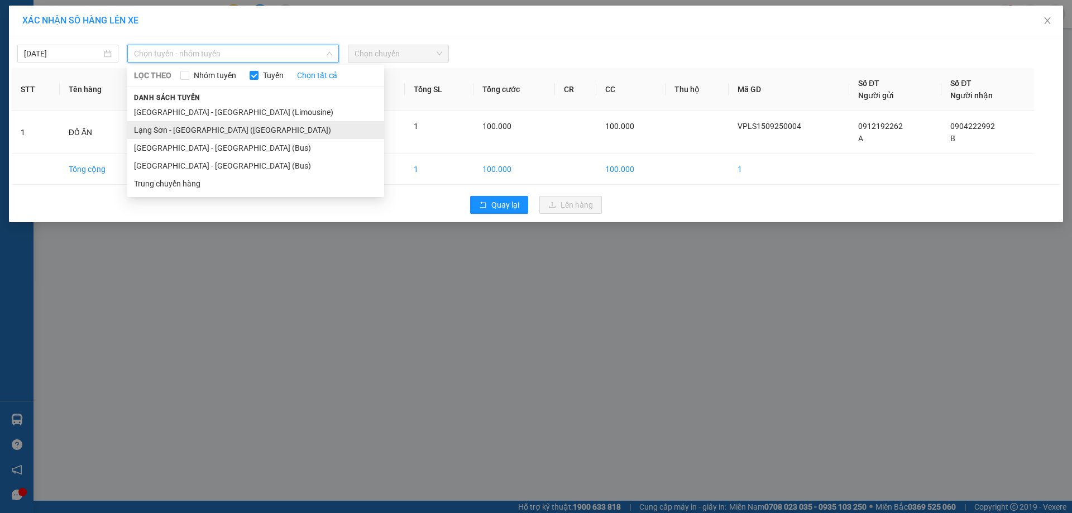
click at [245, 130] on li "Lạng Sơn - [GEOGRAPHIC_DATA] ([GEOGRAPHIC_DATA])" at bounding box center [255, 130] width 257 height 18
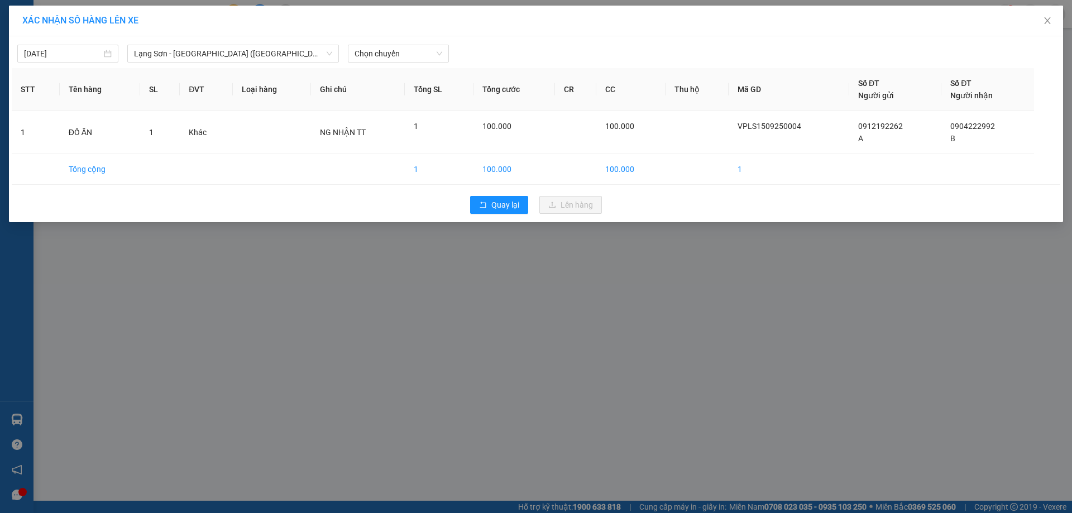
click at [383, 63] on div "[DATE] [GEOGRAPHIC_DATA] - [GEOGRAPHIC_DATA] ([GEOGRAPHIC_DATA]) LỌC THEO Nhóm …" at bounding box center [536, 129] width 1054 height 186
click at [400, 50] on span "Chọn chuyến" at bounding box center [399, 53] width 88 height 17
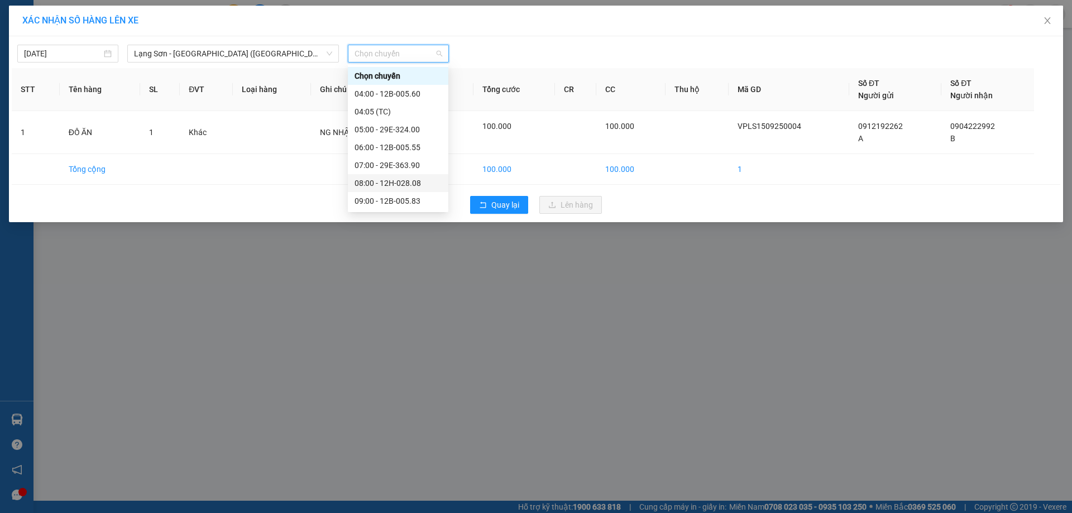
click at [409, 186] on div "08:00 - 12H-028.08" at bounding box center [398, 183] width 87 height 12
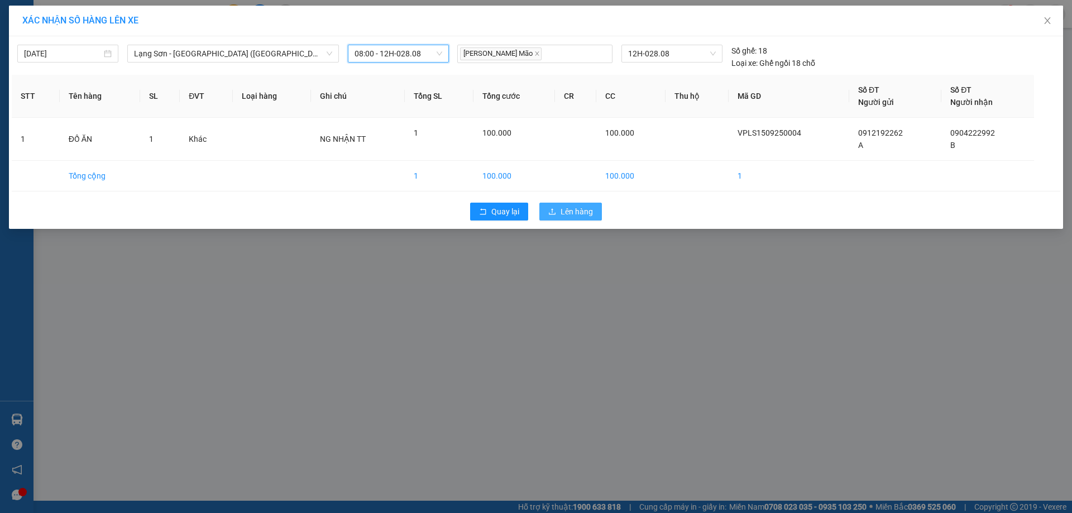
click at [573, 215] on span "Lên hàng" at bounding box center [577, 211] width 32 height 12
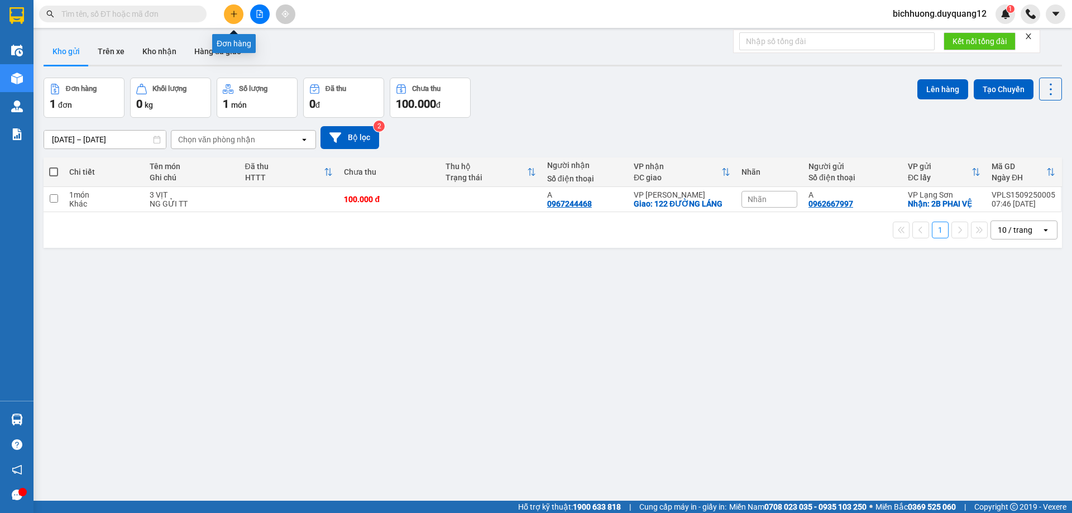
click at [238, 13] on button at bounding box center [234, 14] width 20 height 20
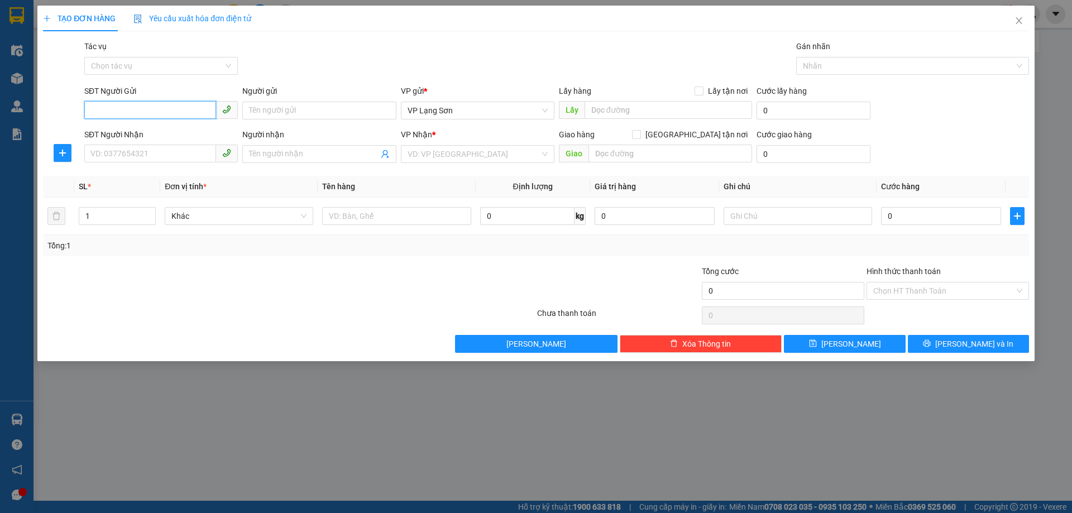
click at [159, 111] on input "SĐT Người Gửi" at bounding box center [150, 110] width 132 height 18
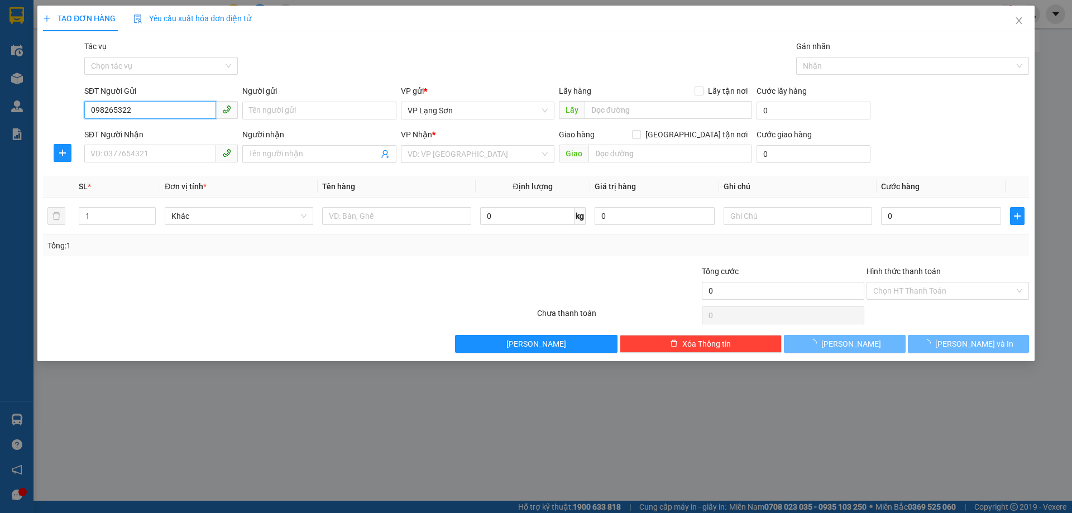
type input "0982653222"
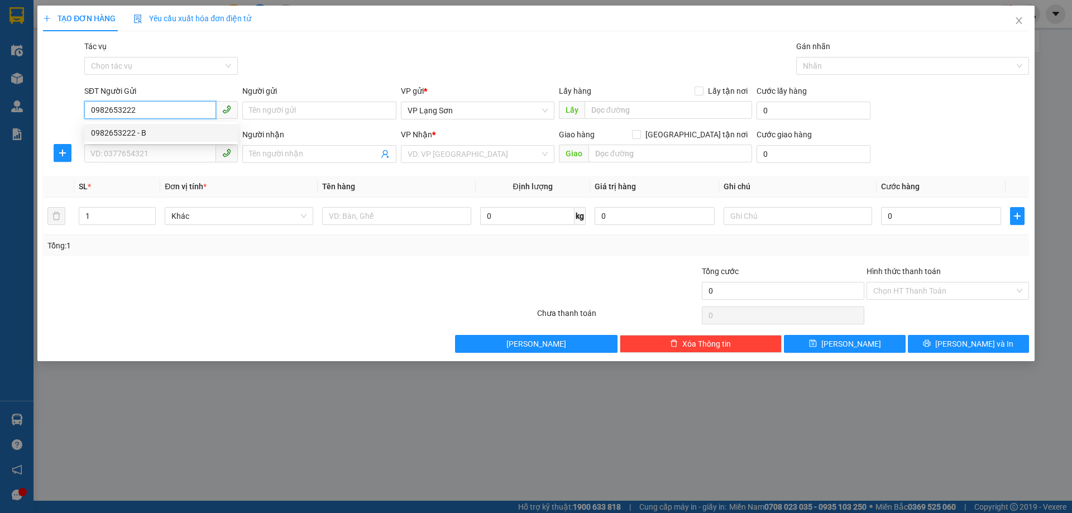
click at [157, 130] on div "0982653222 - B" at bounding box center [161, 133] width 140 height 12
type input "B"
checkbox input "true"
type input "VIEETTELL MAI PHA"
type input "0982653222"
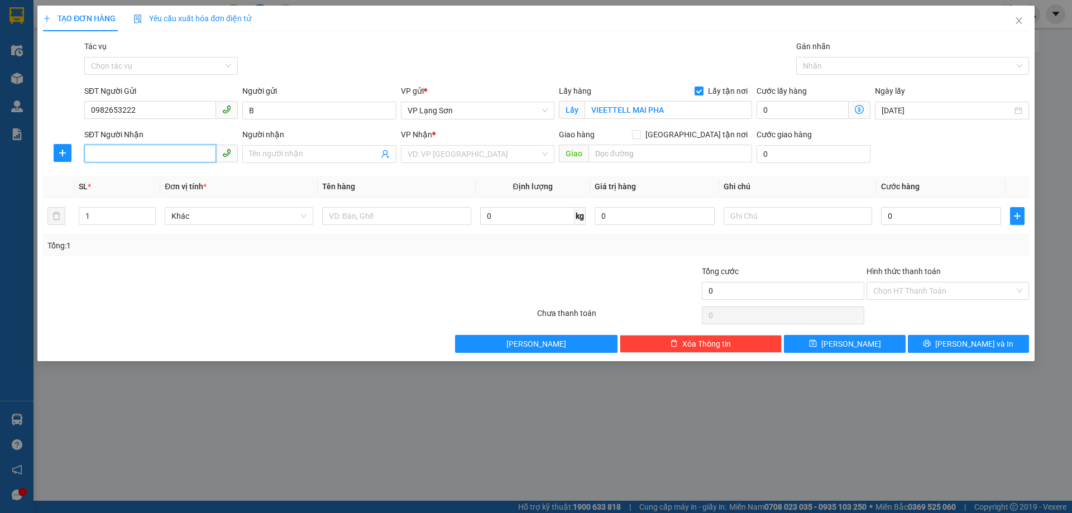
click at [183, 154] on input "SĐT Người Nhận" at bounding box center [150, 154] width 132 height 18
type input "0962638338"
click at [159, 183] on div "0962638338 - B" at bounding box center [161, 177] width 154 height 18
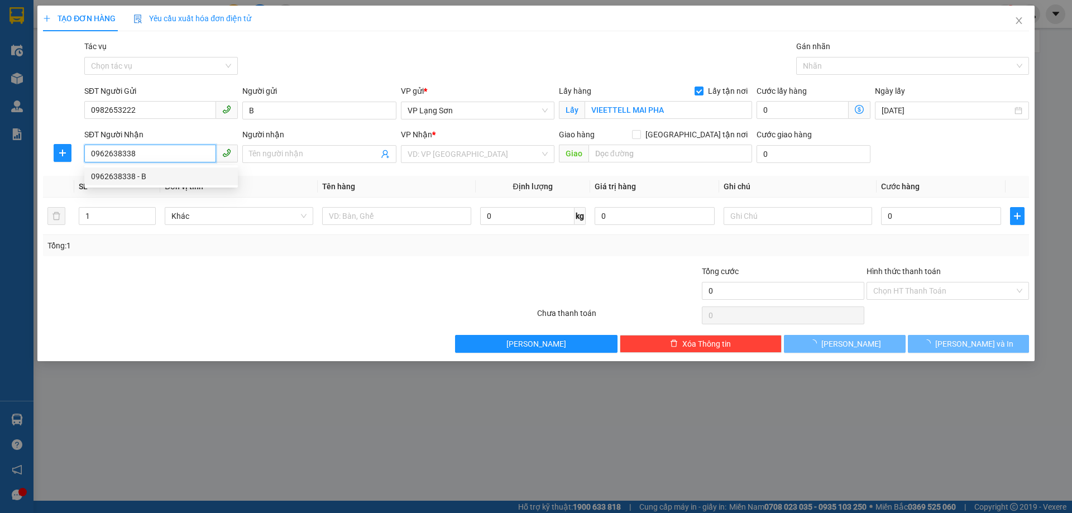
type input "B"
checkbox input "true"
type input "NGÕ 19 DUY TÂN CẦU GIẤY"
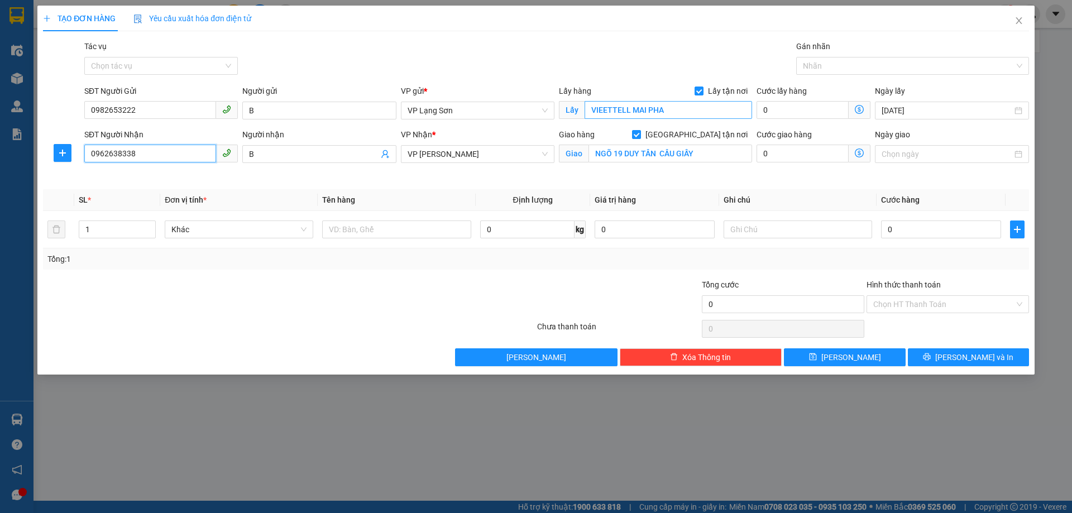
type input "0962638338"
type input "SỐ 3 PHỐ MUỐI"
click at [960, 155] on input "Ngày giao" at bounding box center [947, 154] width 130 height 12
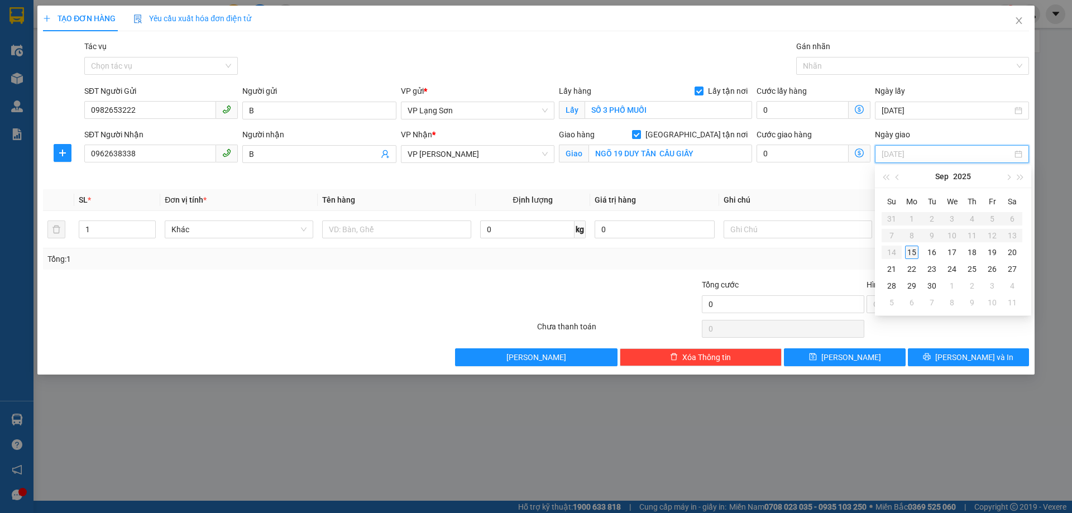
type input "[DATE]"
click at [917, 254] on div "15" at bounding box center [911, 252] width 13 height 13
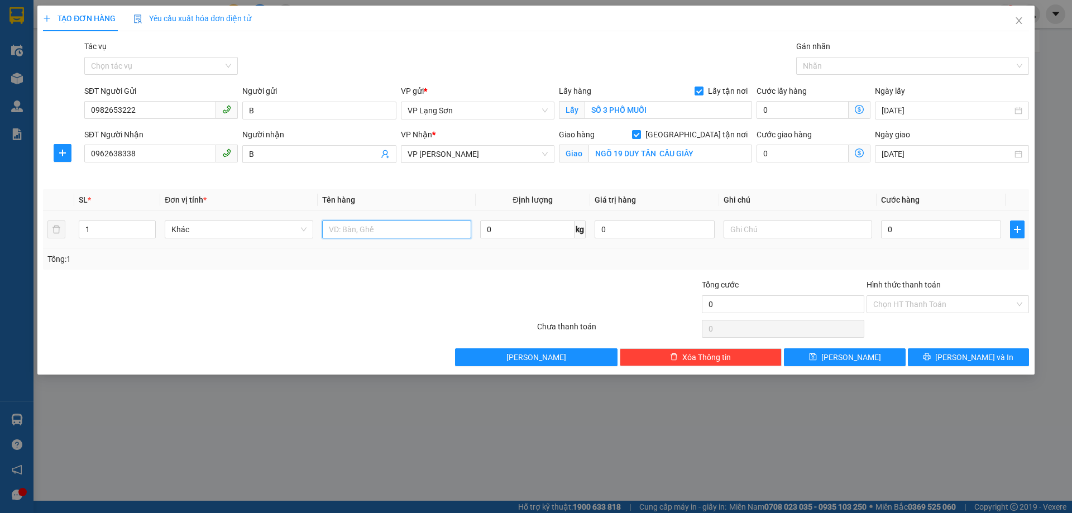
click at [410, 234] on input "text" at bounding box center [396, 230] width 149 height 18
click at [843, 234] on input "text" at bounding box center [798, 230] width 149 height 18
click at [948, 229] on input "0" at bounding box center [941, 230] width 120 height 18
click at [391, 229] on input "text" at bounding box center [396, 230] width 149 height 18
type input "D"
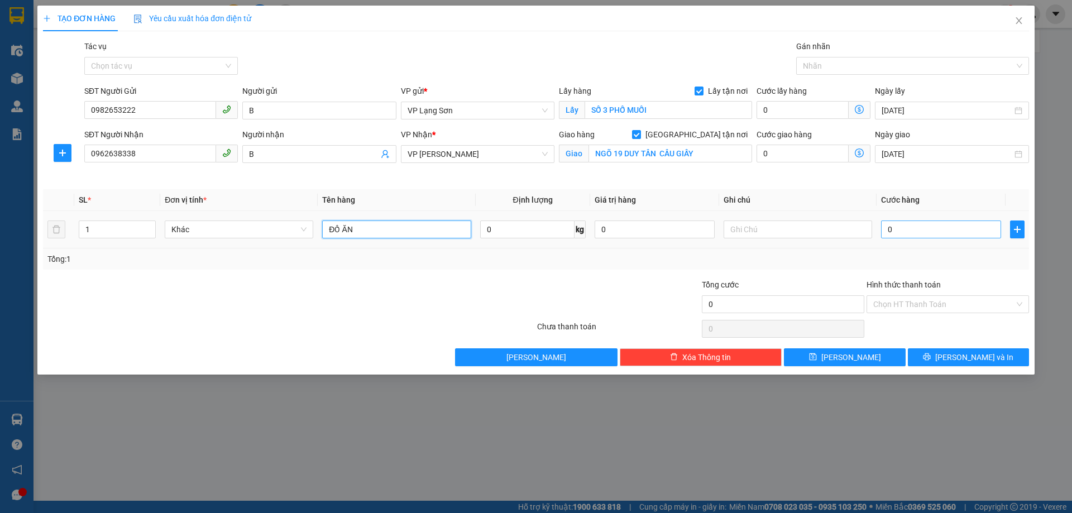
type input "ĐỒ ĂN"
click at [896, 222] on input "0" at bounding box center [941, 230] width 120 height 18
type input "1"
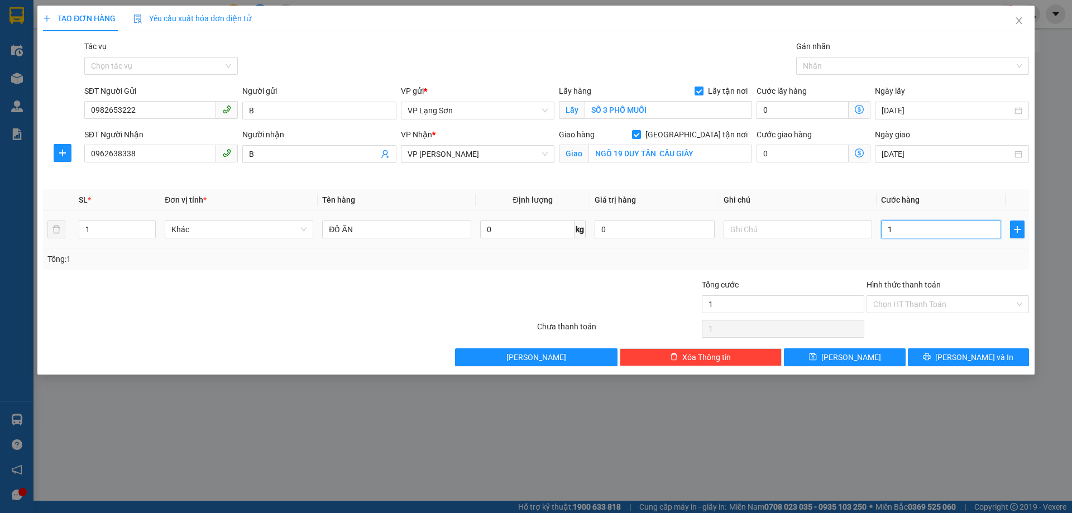
type input "10"
type input "100"
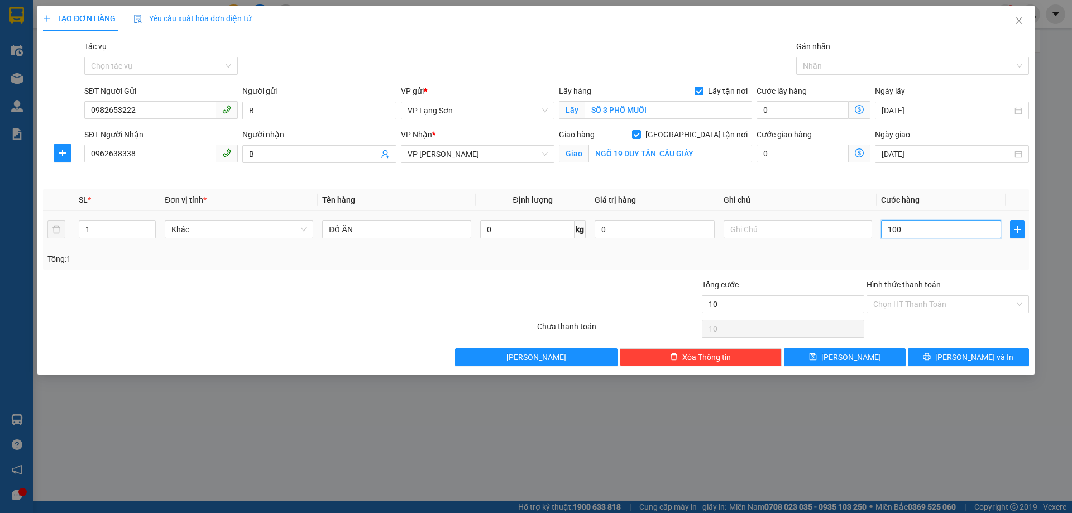
type input "100"
type input "100.000"
click at [819, 206] on th "Ghi chú" at bounding box center [797, 200] width 157 height 22
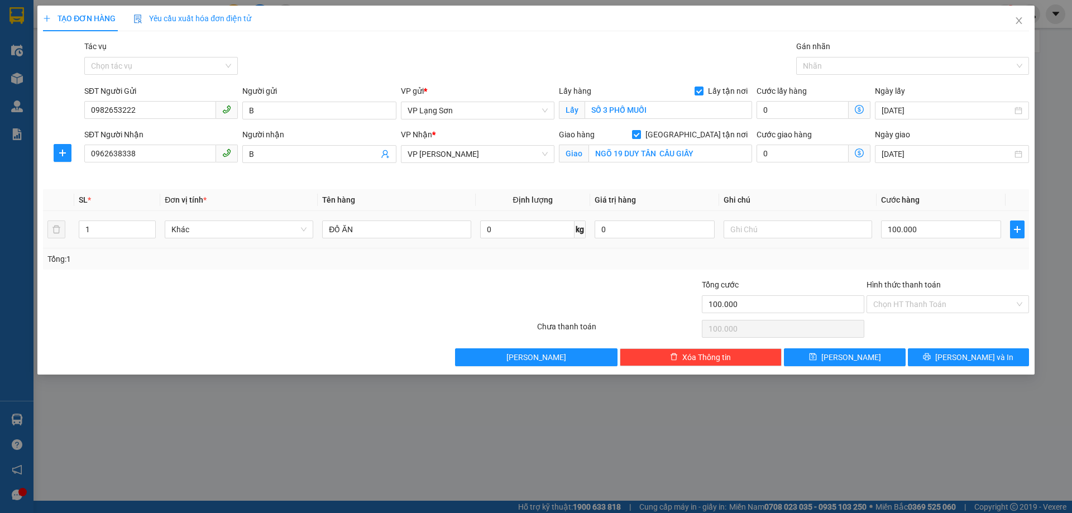
click at [788, 212] on td at bounding box center [797, 229] width 157 height 37
click at [782, 221] on input "text" at bounding box center [798, 230] width 149 height 18
type input "NG GỬI TT"
click at [858, 362] on button "[PERSON_NAME]" at bounding box center [844, 357] width 121 height 18
checkbox input "false"
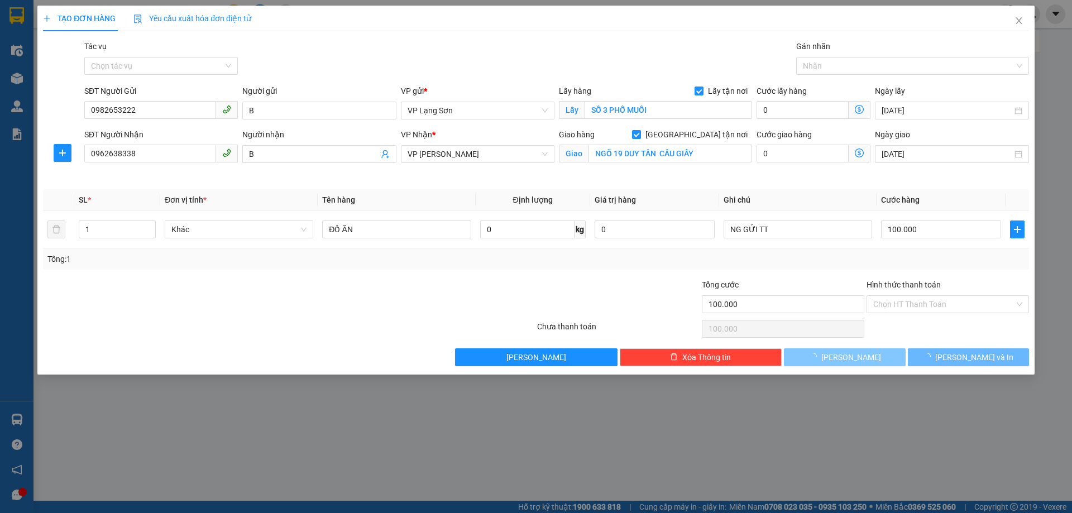
checkbox input "false"
type input "0"
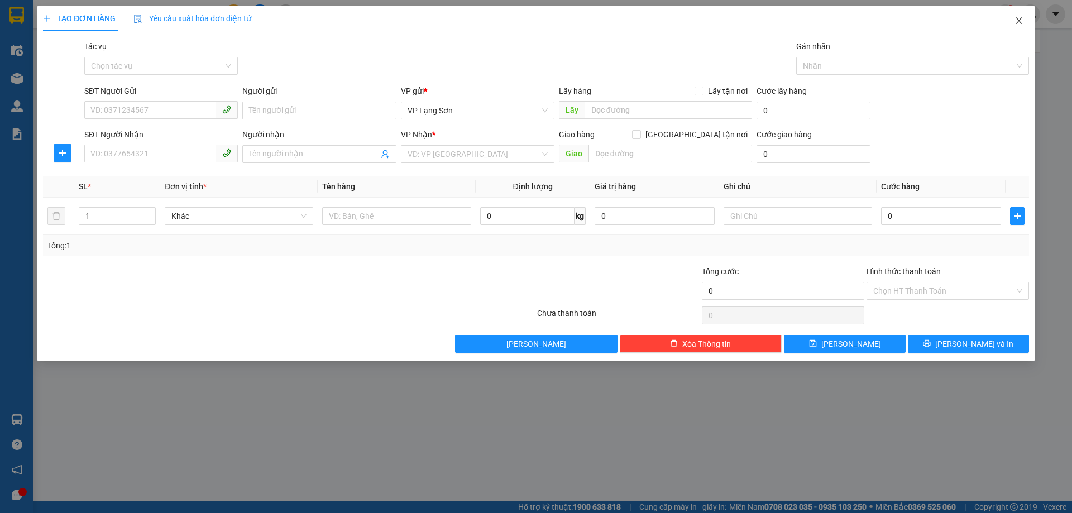
click at [1023, 23] on icon "close" at bounding box center [1019, 20] width 9 height 9
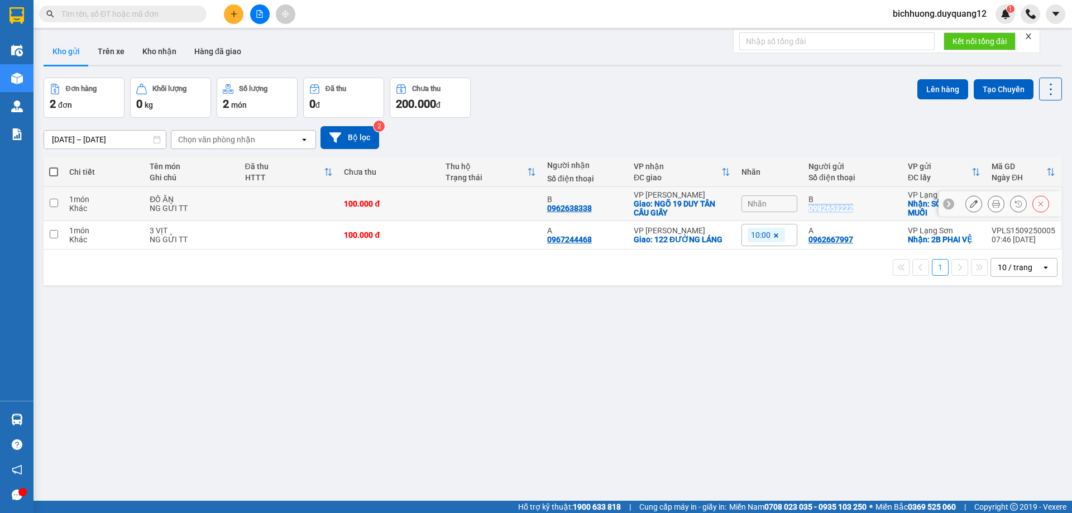
drag, startPoint x: 857, startPoint y: 206, endPoint x: 802, endPoint y: 211, distance: 54.4
click at [803, 211] on td "B 0982653222" at bounding box center [852, 204] width 99 height 34
checkbox input "true"
copy div "0982653222"
